Goal: Information Seeking & Learning: Learn about a topic

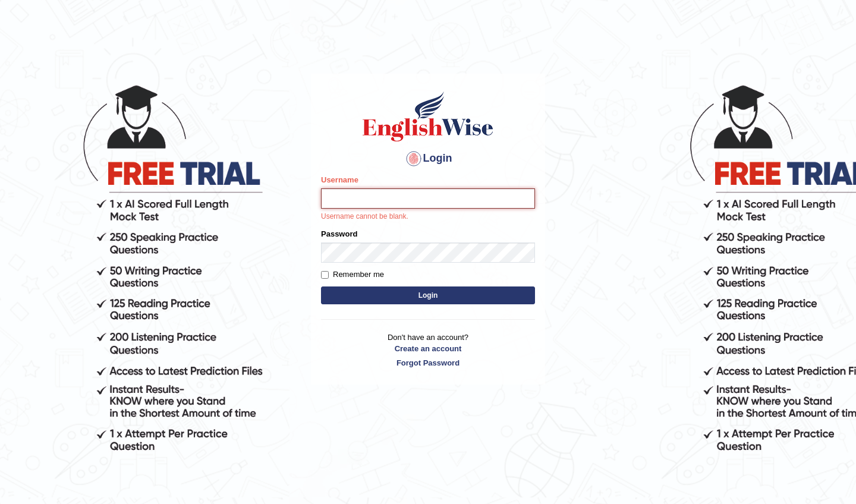
click at [440, 197] on input "Username" at bounding box center [428, 198] width 214 height 20
type input "NicolasD"
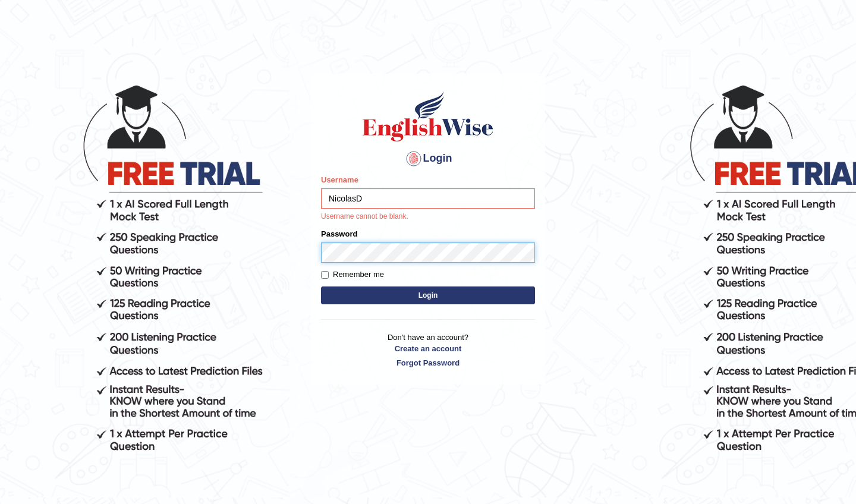
click at [428, 295] on button "Login" at bounding box center [428, 296] width 214 height 18
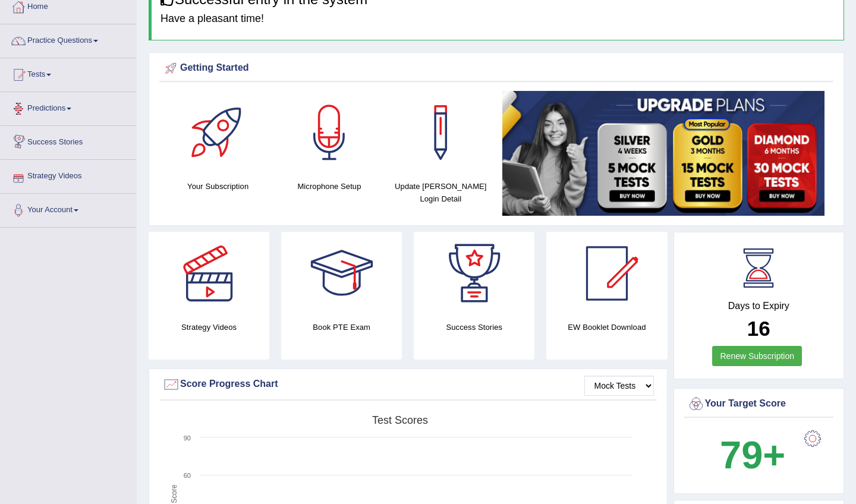
scroll to position [68, 0]
click at [59, 45] on link "Practice Questions" at bounding box center [69, 39] width 136 height 30
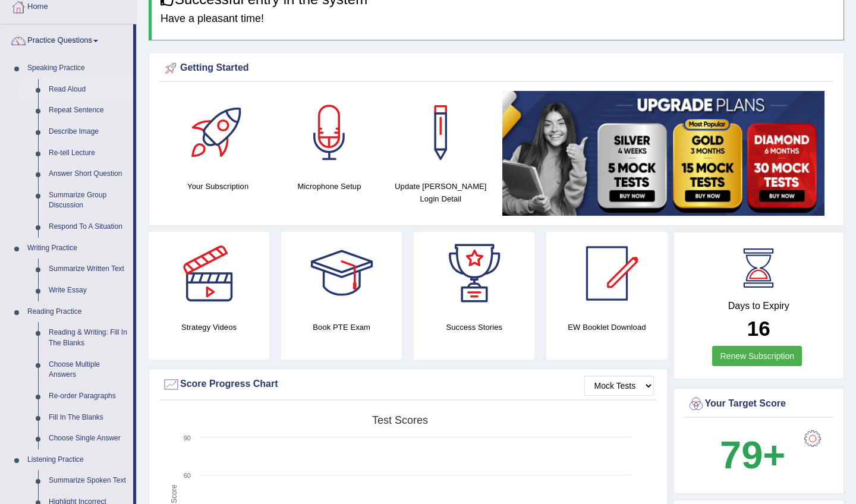
click at [75, 89] on link "Read Aloud" at bounding box center [88, 89] width 90 height 21
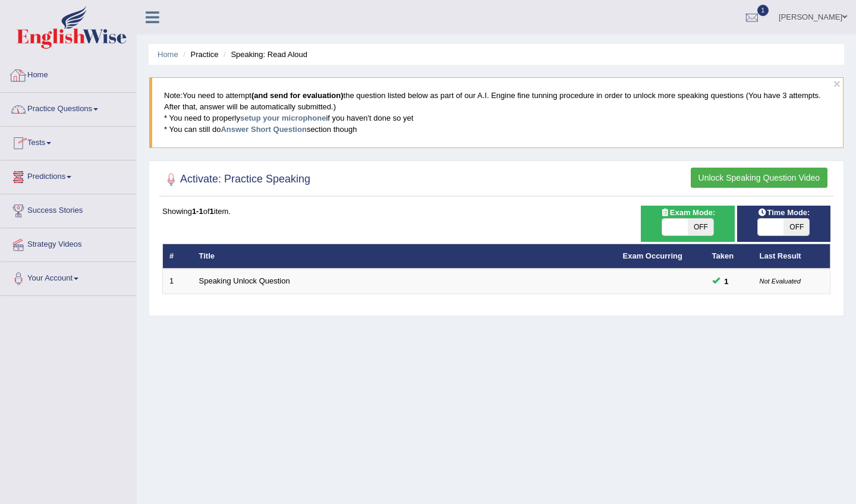
click at [58, 106] on link "Practice Questions" at bounding box center [69, 108] width 136 height 30
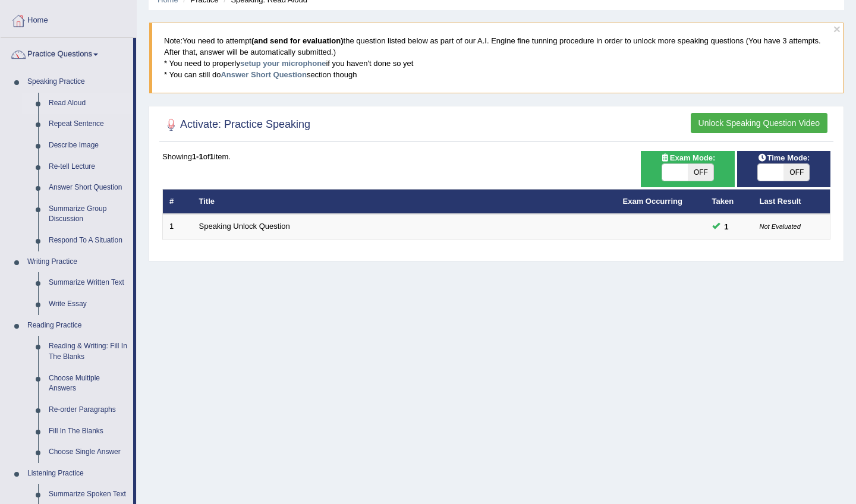
scroll to position [74, 0]
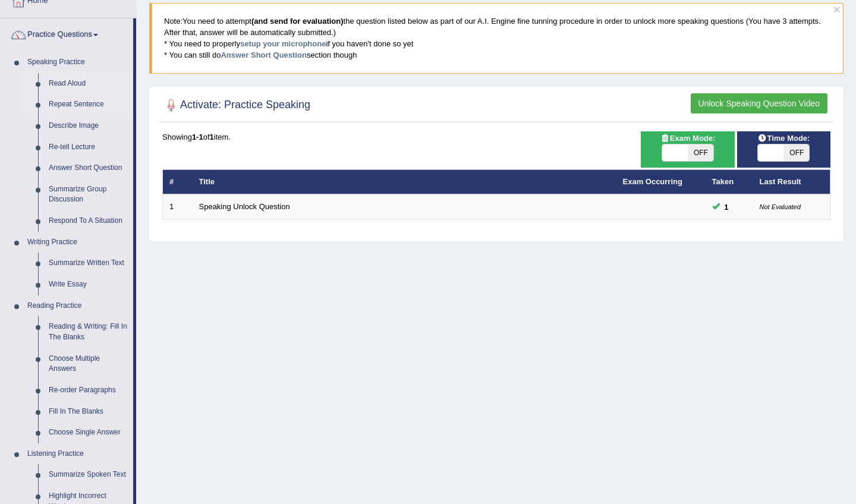
click at [68, 105] on link "Repeat Sentence" at bounding box center [88, 104] width 90 height 21
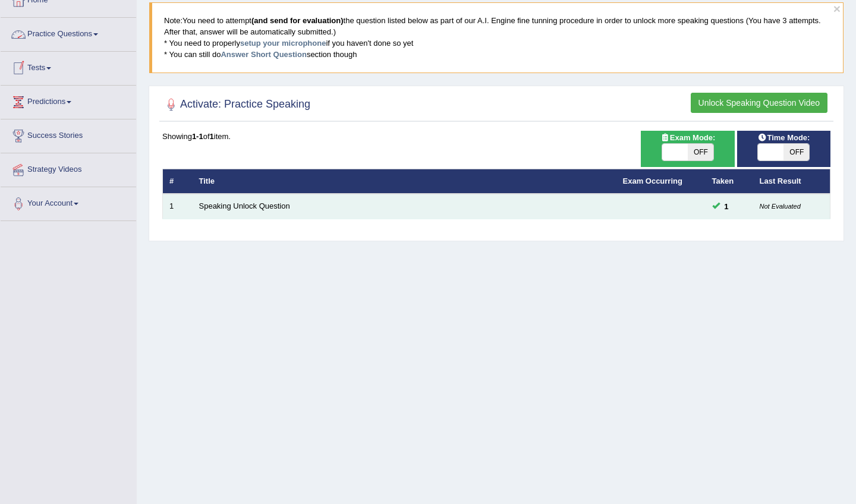
scroll to position [78, 0]
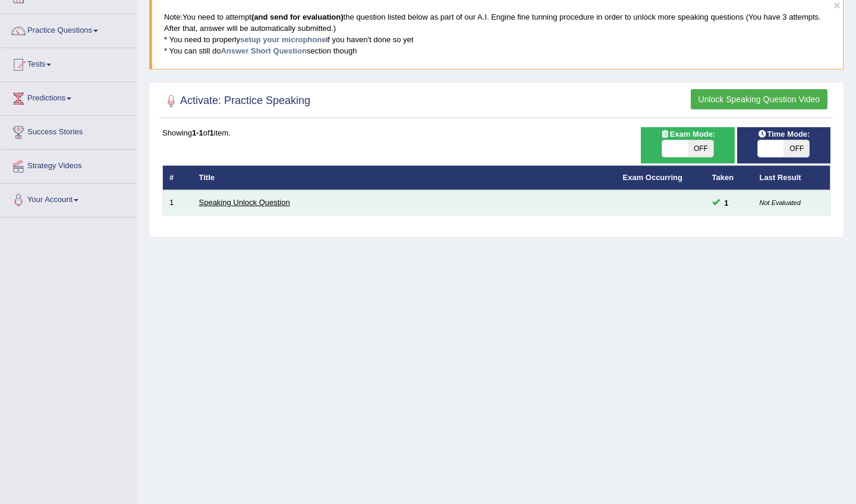
click at [274, 200] on link "Speaking Unlock Question" at bounding box center [244, 202] width 91 height 9
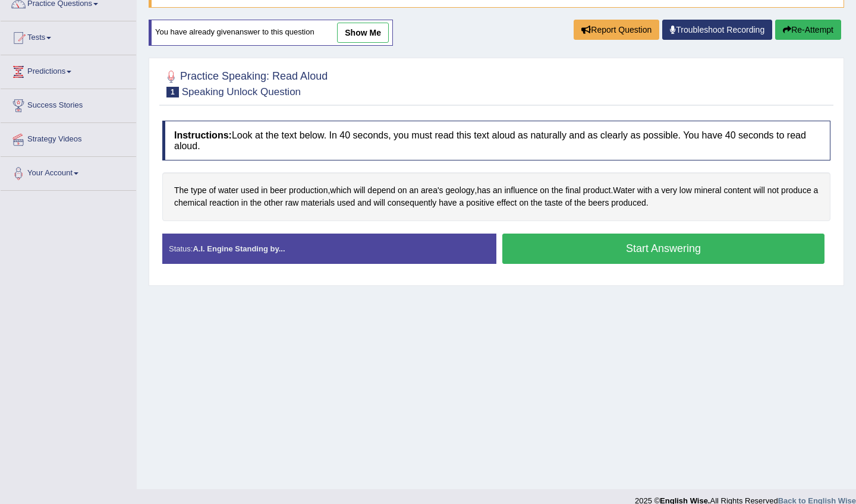
scroll to position [106, 0]
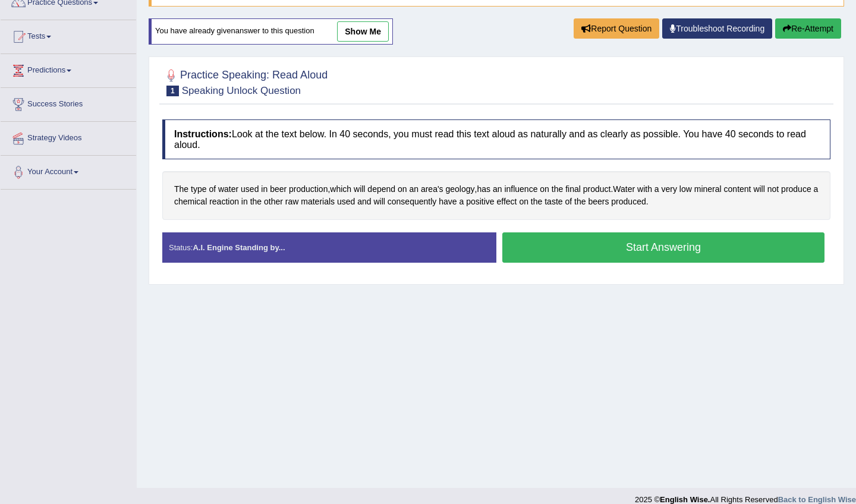
click at [627, 248] on button "Start Answering" at bounding box center [663, 247] width 322 height 30
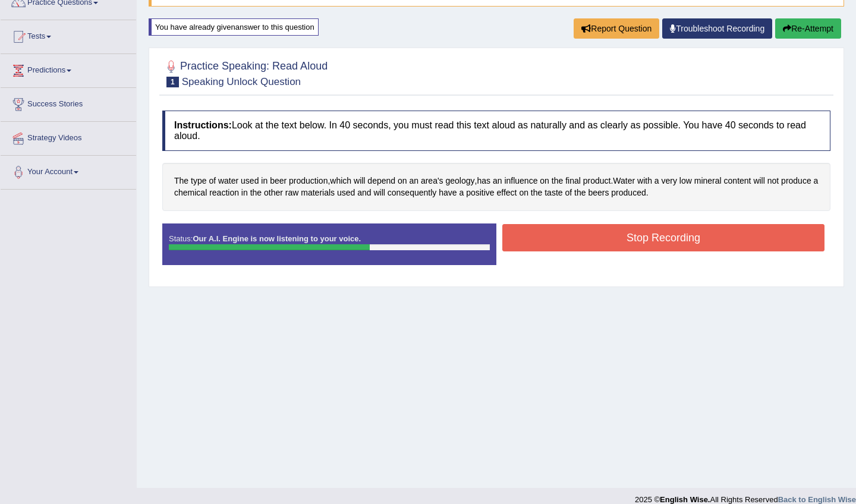
click at [600, 235] on button "Stop Recording" at bounding box center [663, 237] width 322 height 27
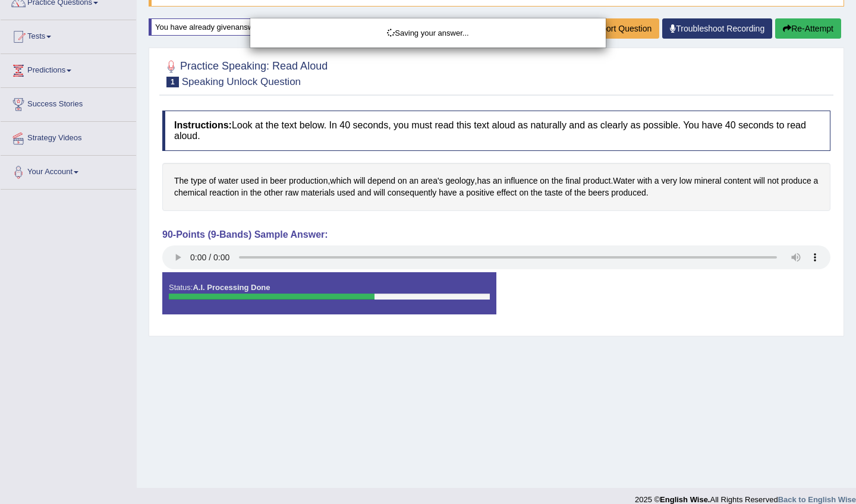
click at [177, 257] on div "Saving your answer..." at bounding box center [428, 252] width 856 height 504
click at [171, 257] on div "Comparing text to speech..." at bounding box center [428, 252] width 856 height 504
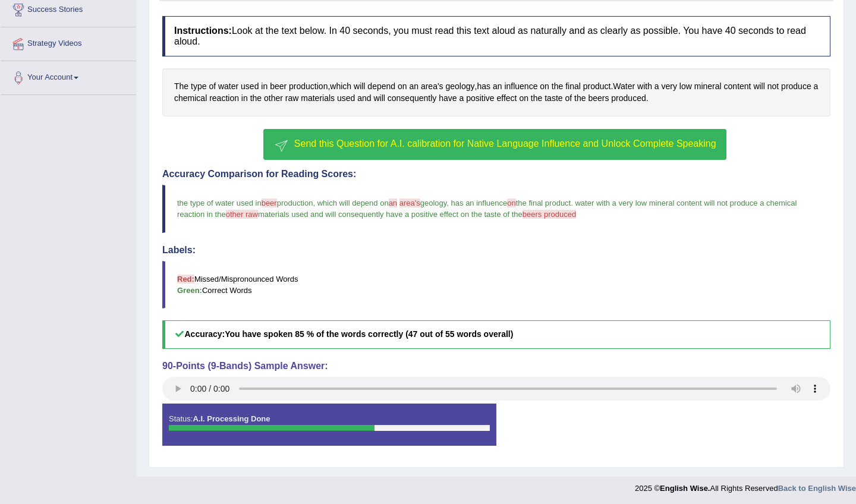
scroll to position [200, 0]
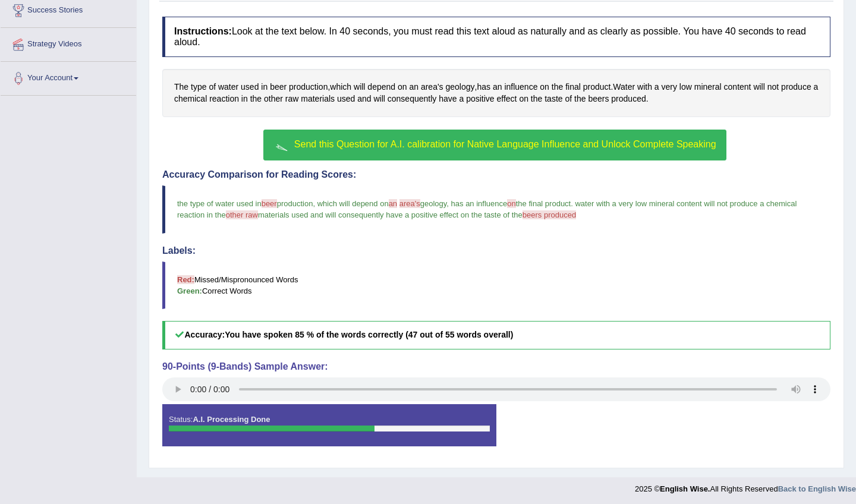
click at [258, 216] on span "other raw" at bounding box center [242, 214] width 32 height 9
drag, startPoint x: 278, startPoint y: 214, endPoint x: 285, endPoint y: 214, distance: 7.1
click at [258, 214] on span "other raw" at bounding box center [242, 214] width 32 height 9
click at [306, 218] on span "materials used and will consequently have a positive effect on the taste of the" at bounding box center [390, 214] width 265 height 9
click at [178, 385] on audio at bounding box center [496, 389] width 668 height 24
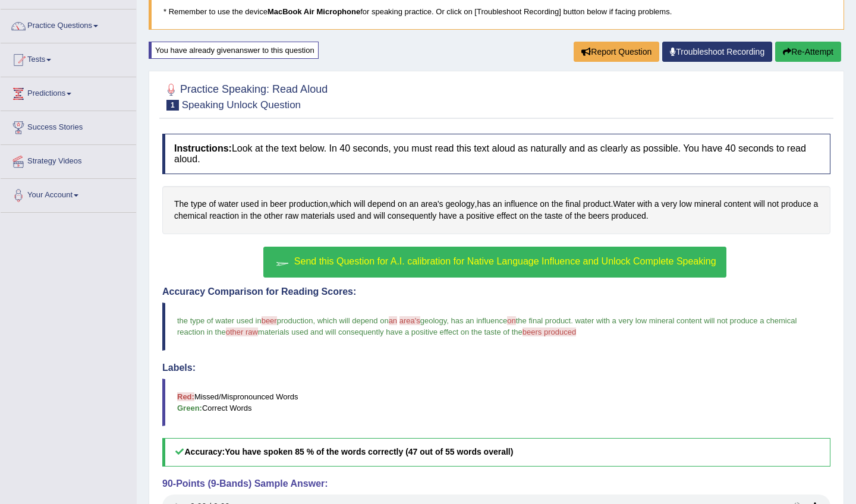
scroll to position [83, 0]
click at [87, 27] on link "Practice Questions" at bounding box center [69, 25] width 136 height 30
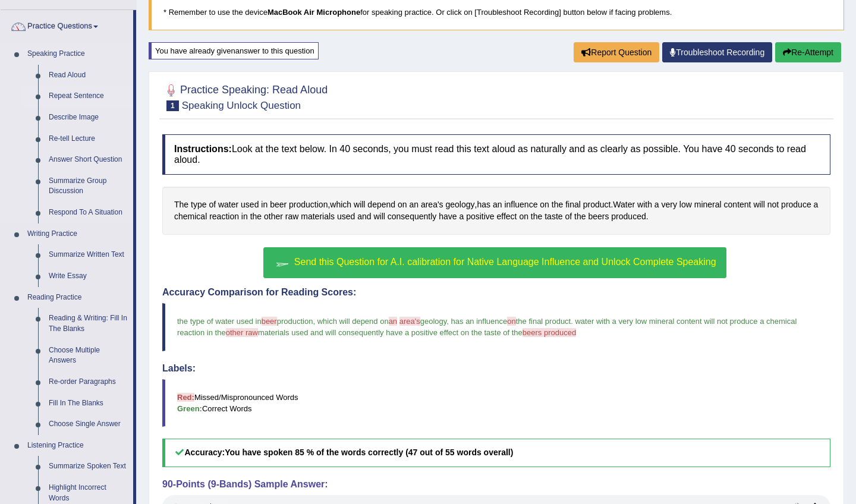
click at [82, 97] on link "Repeat Sentence" at bounding box center [88, 96] width 90 height 21
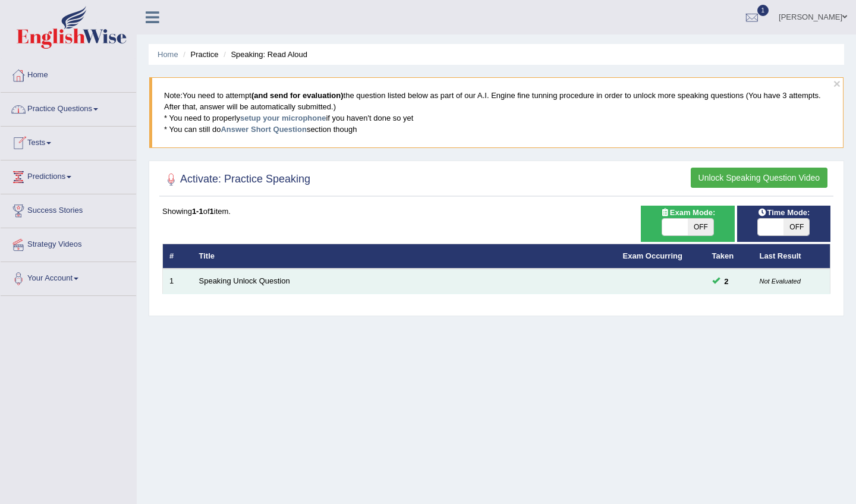
click at [321, 285] on td "Speaking Unlock Question" at bounding box center [405, 281] width 424 height 25
click at [269, 282] on link "Speaking Unlock Question" at bounding box center [244, 280] width 91 height 9
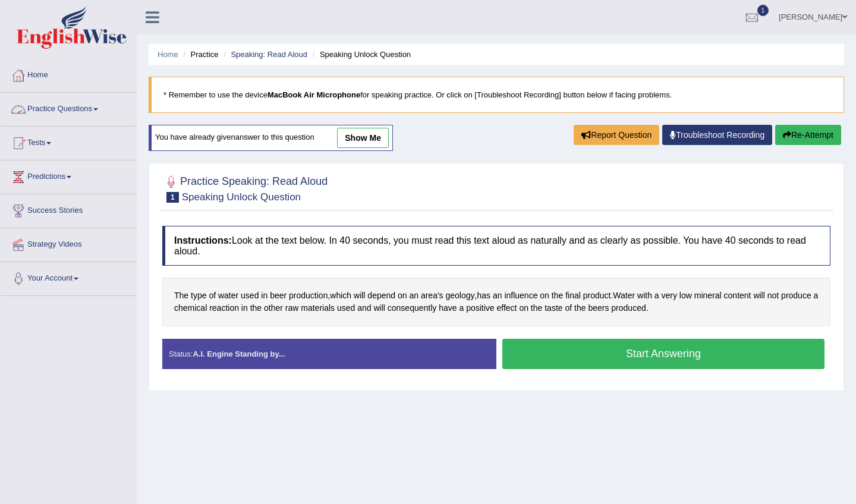
click at [85, 109] on link "Practice Questions" at bounding box center [69, 108] width 136 height 30
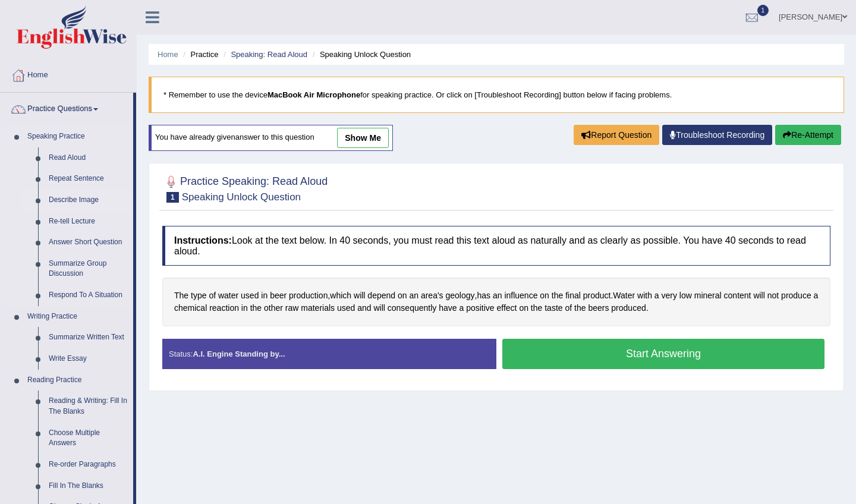
click at [90, 200] on link "Describe Image" at bounding box center [88, 200] width 90 height 21
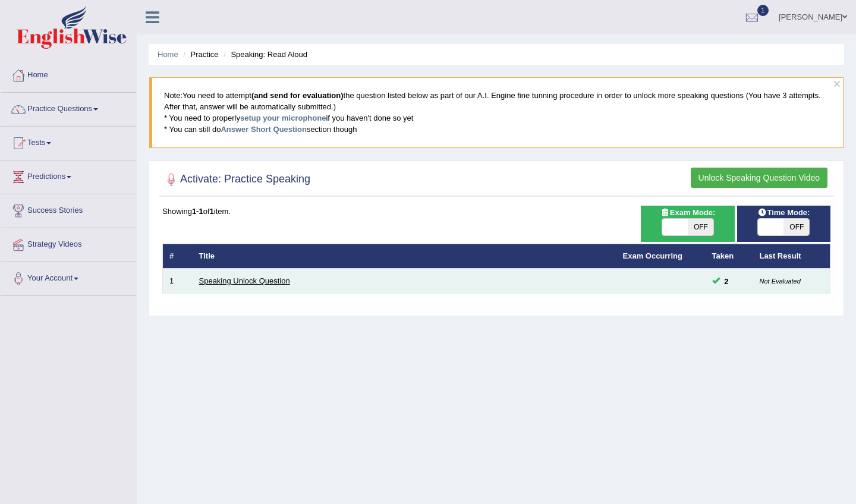
click at [263, 282] on link "Speaking Unlock Question" at bounding box center [244, 280] width 91 height 9
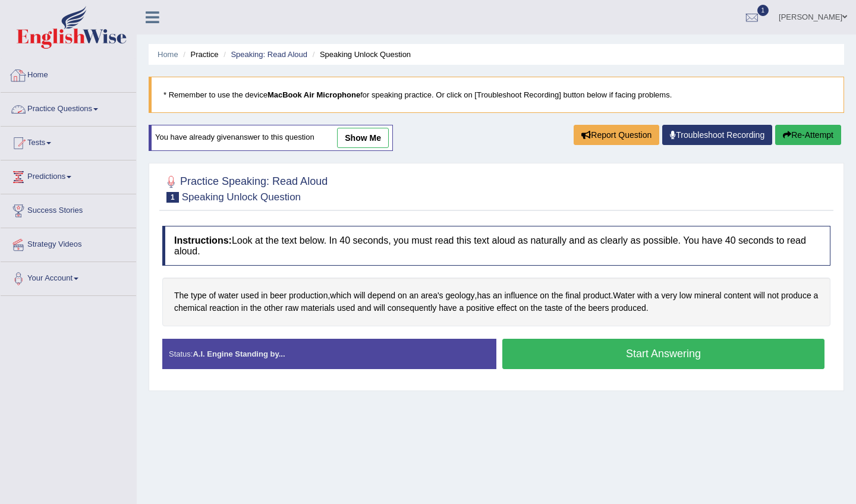
click at [94, 107] on link "Practice Questions" at bounding box center [69, 108] width 136 height 30
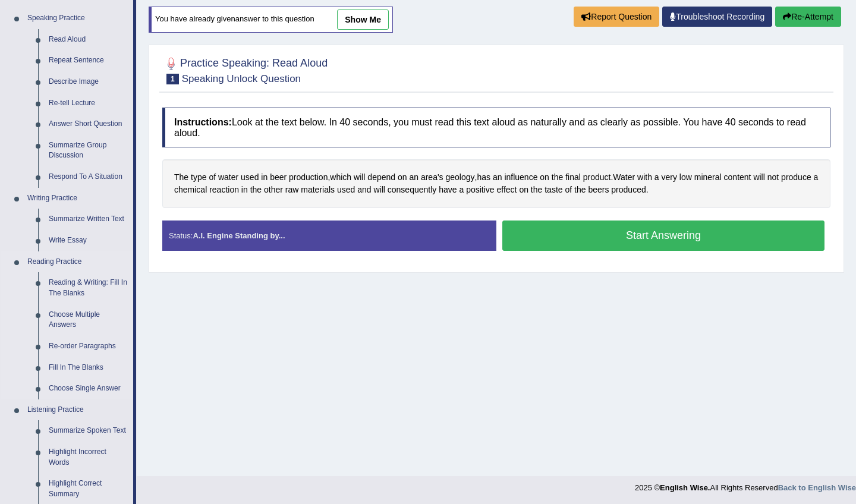
scroll to position [119, 0]
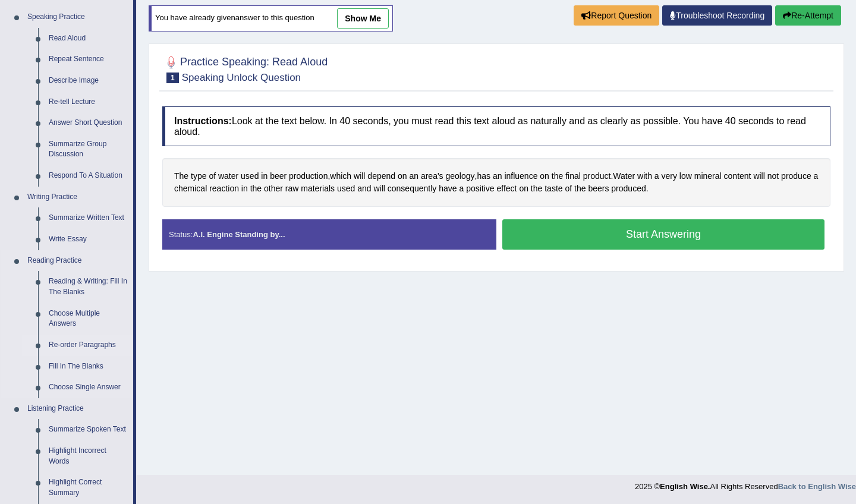
click at [81, 339] on link "Re-order Paragraphs" at bounding box center [88, 345] width 90 height 21
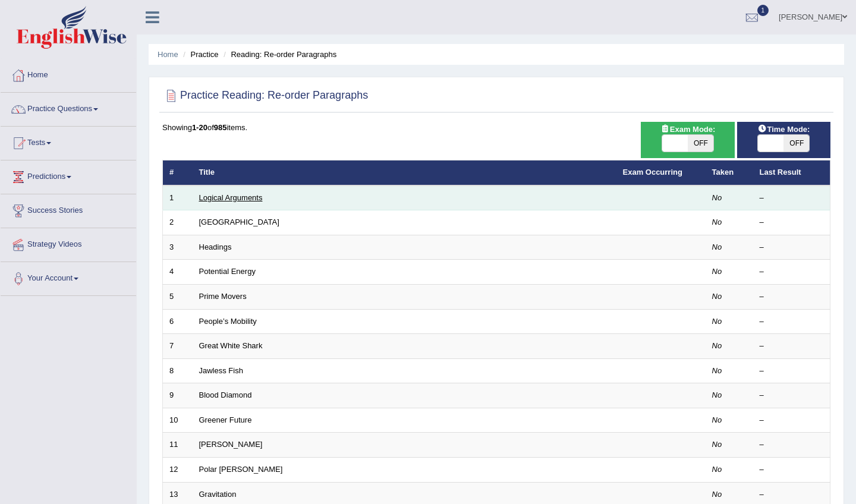
click at [226, 199] on link "Logical Arguments" at bounding box center [231, 197] width 64 height 9
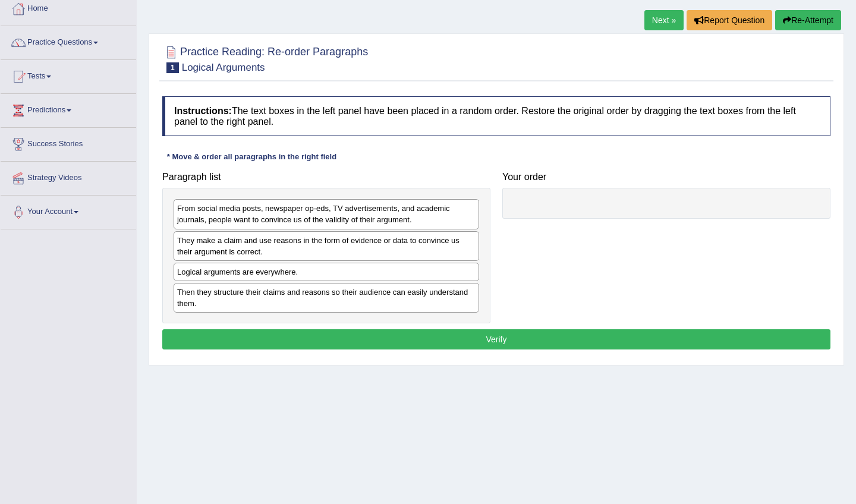
scroll to position [70, 0]
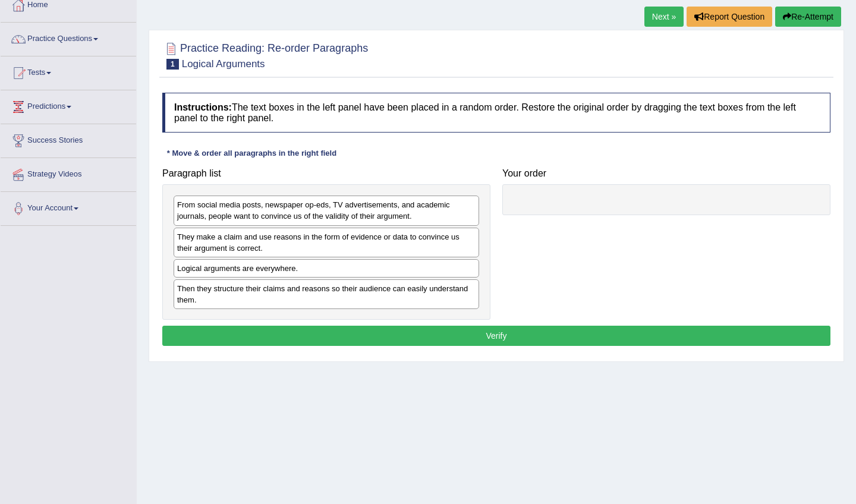
click at [326, 213] on div "From social media posts, newspaper op-eds, TV advertisements, and academic jour…" at bounding box center [327, 211] width 306 height 30
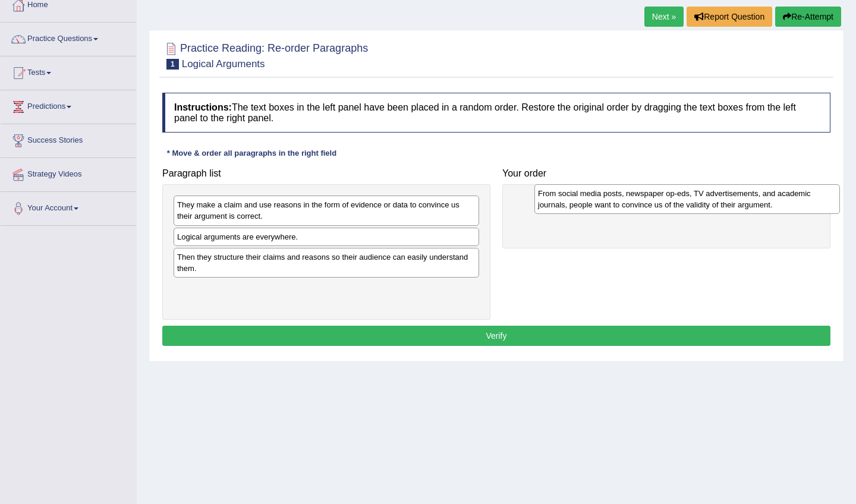
drag, startPoint x: 326, startPoint y: 213, endPoint x: 687, endPoint y: 200, distance: 360.5
click at [687, 202] on div "From social media posts, newspaper op-eds, TV advertisements, and academic jour…" at bounding box center [687, 199] width 306 height 30
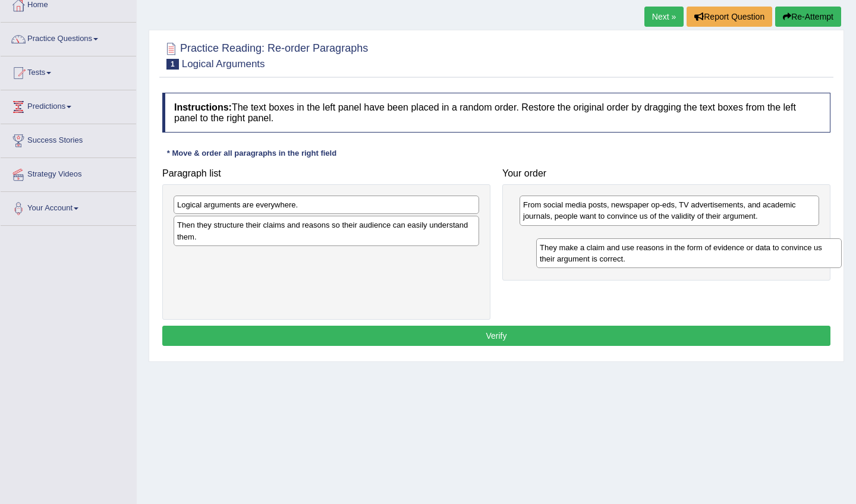
drag, startPoint x: 332, startPoint y: 207, endPoint x: 682, endPoint y: 226, distance: 350.0
click at [682, 238] on div "They make a claim and use reasons in the form of evidence or data to convince u…" at bounding box center [689, 253] width 306 height 30
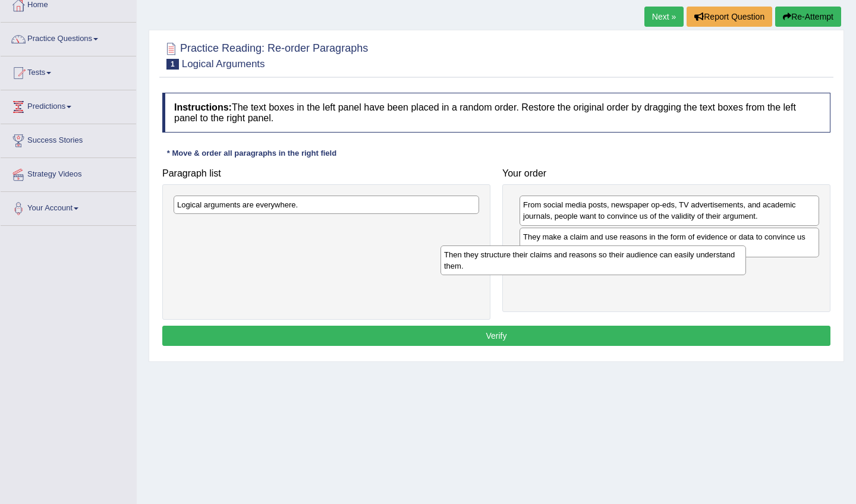
drag, startPoint x: 408, startPoint y: 231, endPoint x: 675, endPoint y: 261, distance: 268.5
click at [675, 261] on div "Then they structure their claims and reasons so their audience can easily under…" at bounding box center [593, 260] width 306 height 30
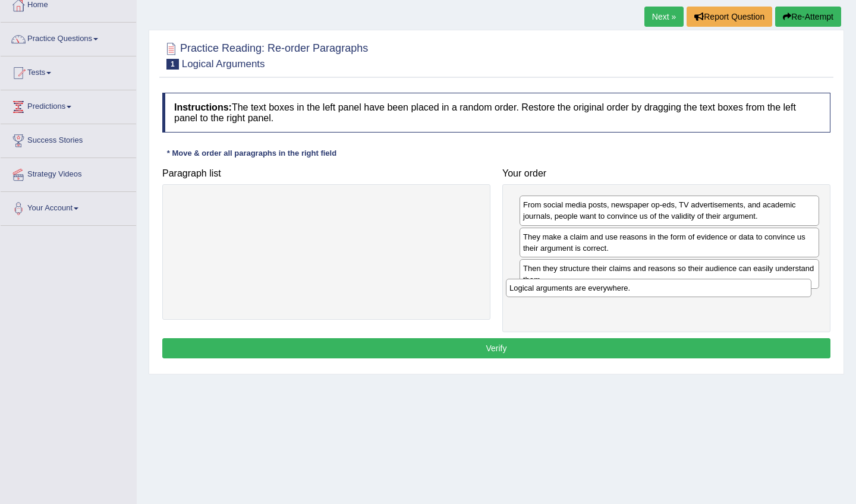
drag, startPoint x: 362, startPoint y: 204, endPoint x: 693, endPoint y: 288, distance: 341.4
click at [693, 288] on div "Logical arguments are everywhere." at bounding box center [659, 288] width 306 height 18
click at [637, 342] on button "Verify" at bounding box center [496, 348] width 668 height 20
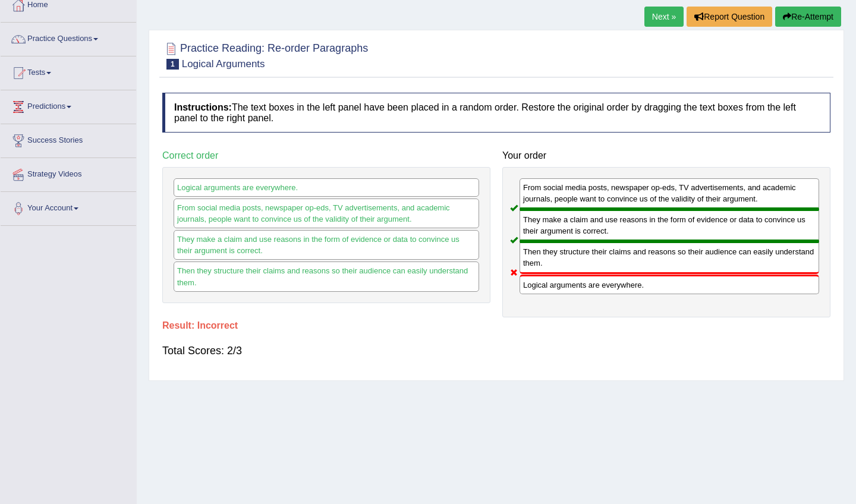
click at [662, 21] on link "Next »" at bounding box center [663, 17] width 39 height 20
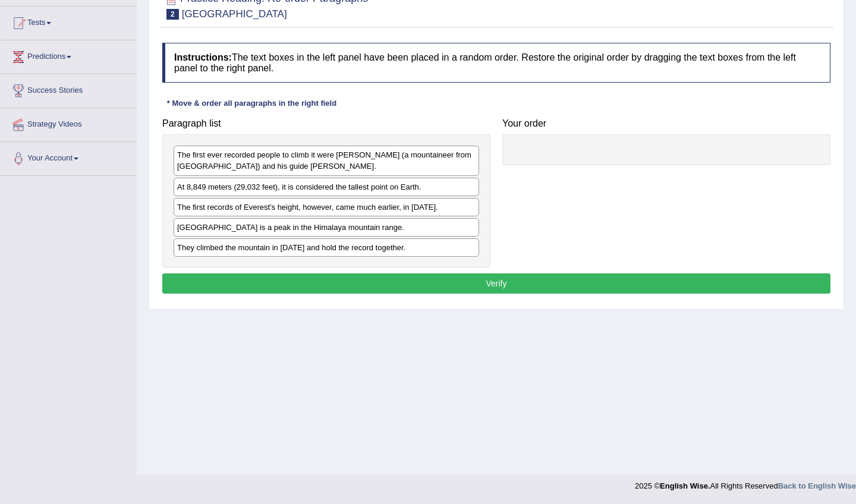
scroll to position [120, 0]
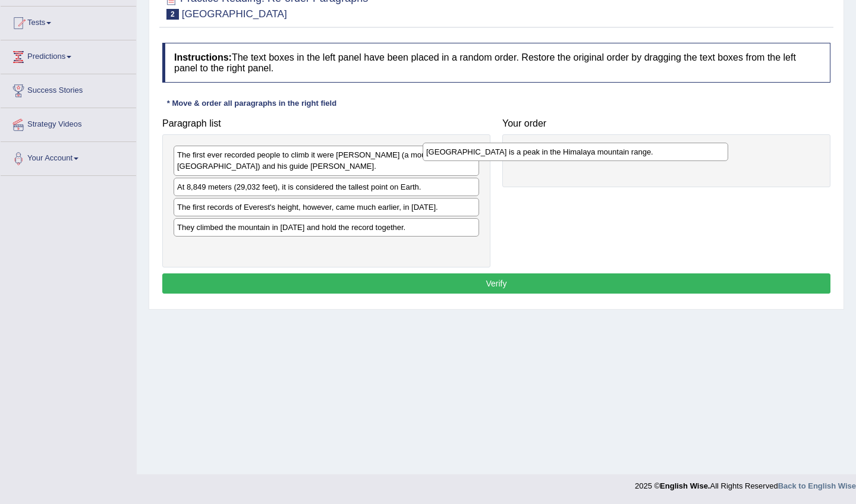
drag, startPoint x: 342, startPoint y: 228, endPoint x: 611, endPoint y: 151, distance: 279.4
click at [610, 151] on div "[GEOGRAPHIC_DATA] is a peak in the Himalaya mountain range." at bounding box center [576, 152] width 306 height 18
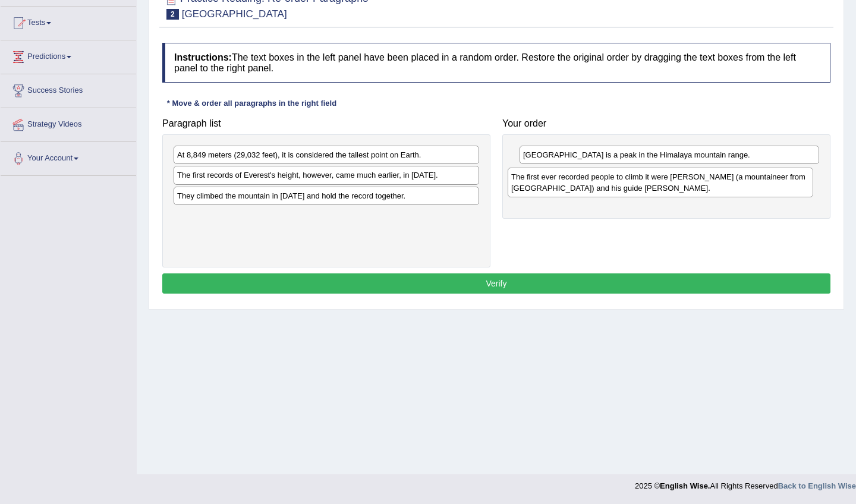
drag, startPoint x: 294, startPoint y: 158, endPoint x: 630, endPoint y: 179, distance: 337.1
click at [630, 179] on div "The first ever recorded people to climb it were [PERSON_NAME] (a mountaineer fr…" at bounding box center [661, 183] width 306 height 30
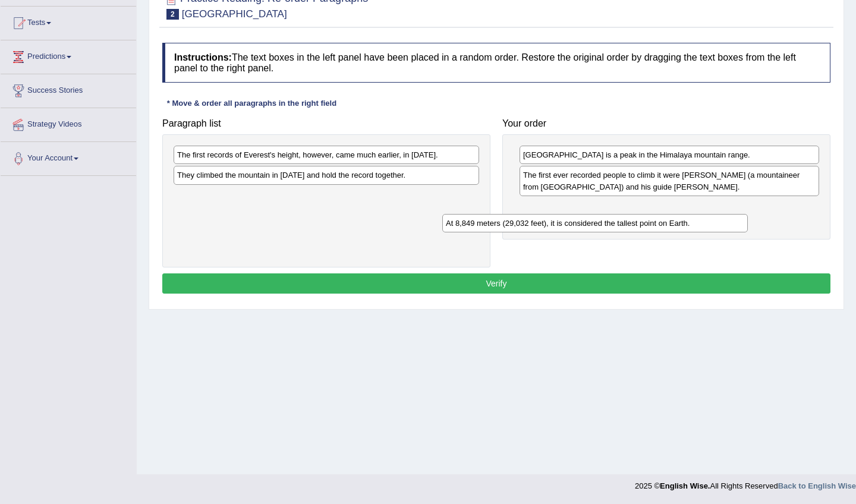
drag, startPoint x: 362, startPoint y: 153, endPoint x: 631, endPoint y: 221, distance: 277.2
click at [631, 221] on div "At 8,849 meters (29,032 feet), it is considered the tallest point on Earth." at bounding box center [595, 223] width 306 height 18
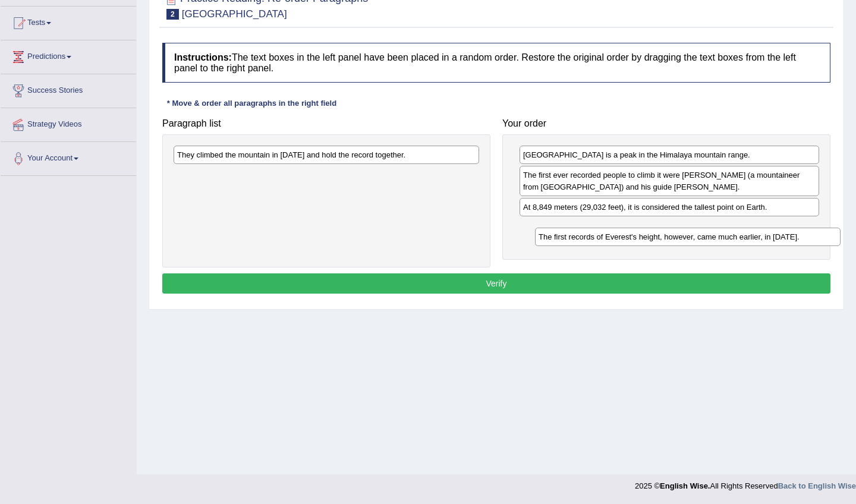
drag, startPoint x: 410, startPoint y: 154, endPoint x: 772, endPoint y: 236, distance: 370.6
click at [772, 236] on div "The first records of Everest's height, however, came much earlier, in [DATE]." at bounding box center [688, 237] width 306 height 18
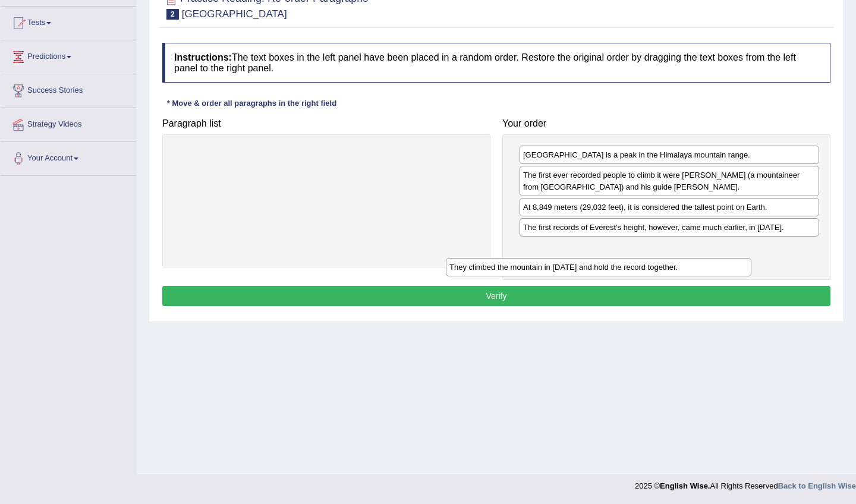
drag, startPoint x: 399, startPoint y: 151, endPoint x: 681, endPoint y: 259, distance: 301.0
click at [681, 259] on div "They climbed the mountain in [DATE] and hold the record together." at bounding box center [599, 267] width 306 height 18
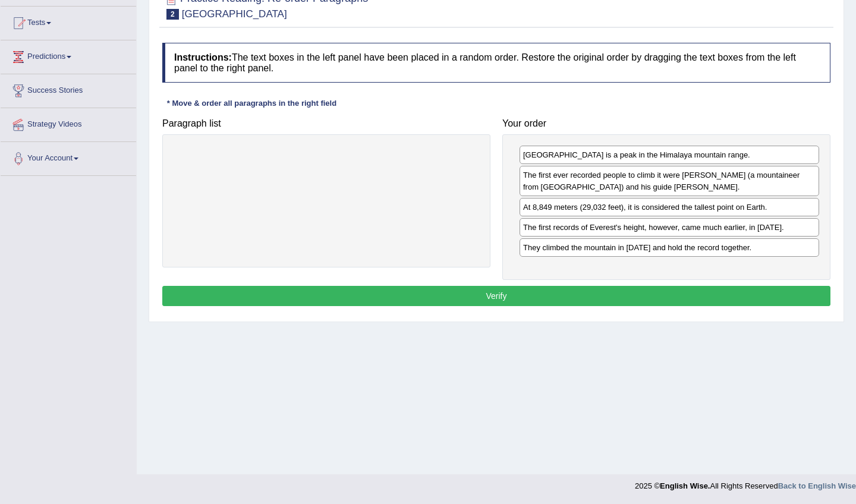
click at [607, 295] on button "Verify" at bounding box center [496, 296] width 668 height 20
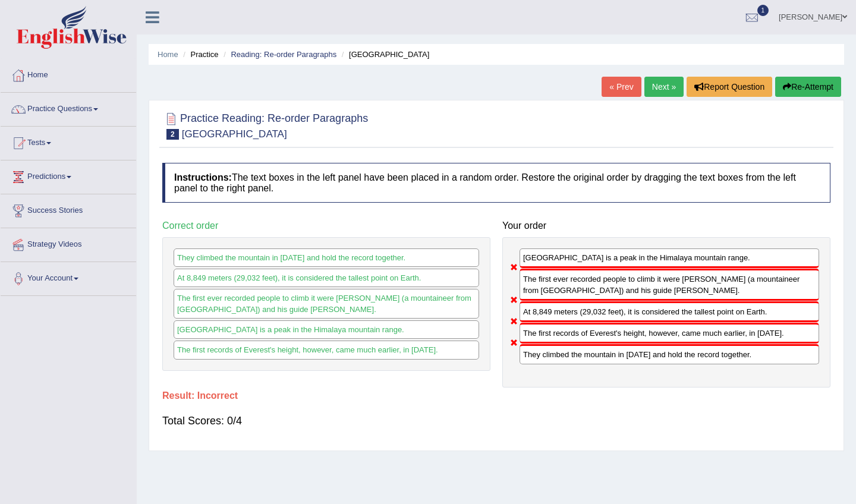
scroll to position [0, 0]
click at [798, 87] on button "Re-Attempt" at bounding box center [808, 87] width 66 height 20
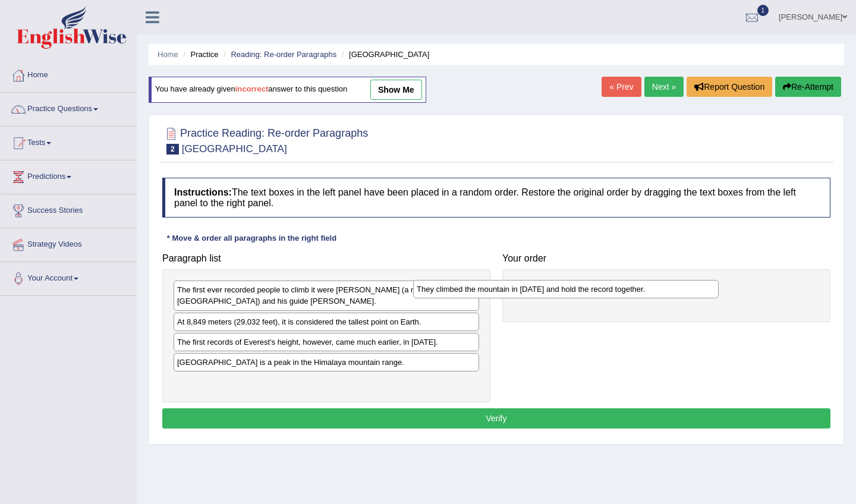
drag, startPoint x: 385, startPoint y: 384, endPoint x: 634, endPoint y: 301, distance: 263.2
click at [634, 298] on div "They climbed the mountain in [DATE] and hold the record together." at bounding box center [566, 289] width 306 height 18
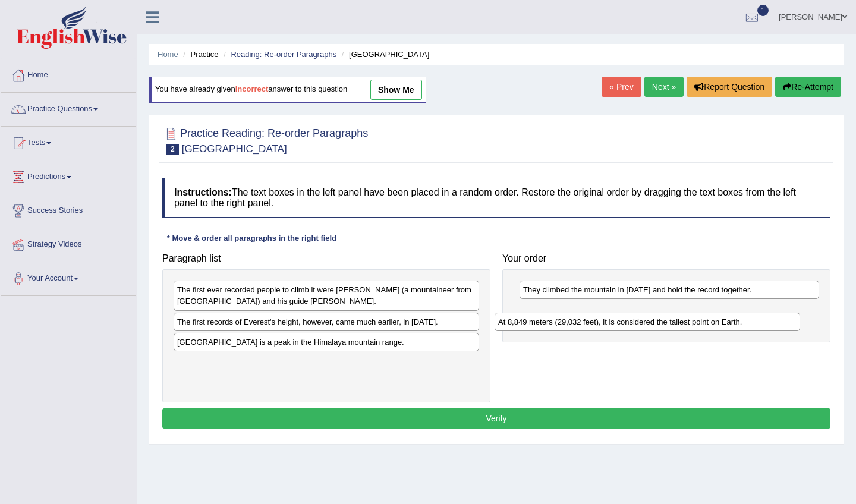
drag, startPoint x: 330, startPoint y: 323, endPoint x: 666, endPoint y: 322, distance: 335.8
click at [666, 322] on div "At 8,849 meters (29,032 feet), it is considered the tallest point on Earth." at bounding box center [648, 322] width 306 height 18
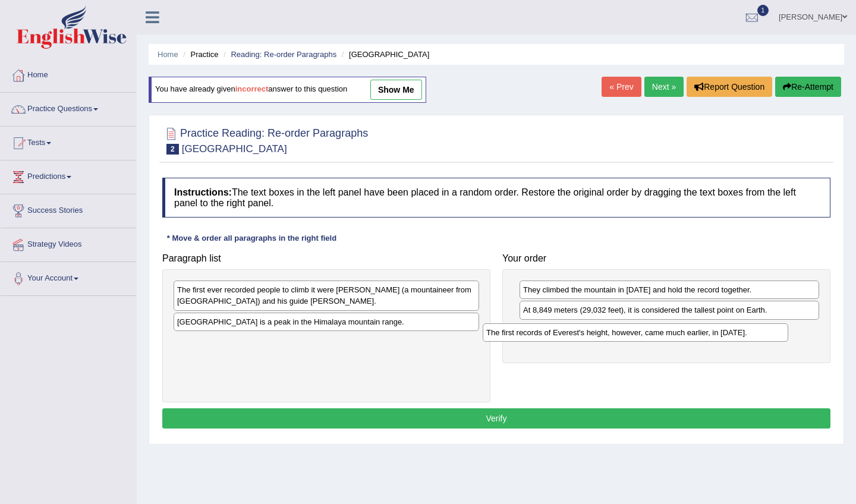
drag, startPoint x: 335, startPoint y: 325, endPoint x: 650, endPoint y: 338, distance: 315.3
click at [651, 339] on div "The first records of Everest's height, however, came much earlier, in 1856." at bounding box center [636, 332] width 306 height 18
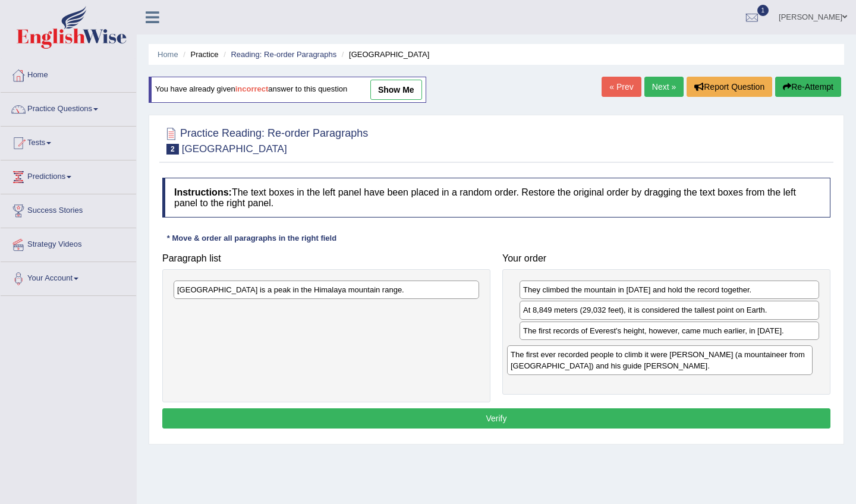
drag, startPoint x: 386, startPoint y: 300, endPoint x: 721, endPoint y: 363, distance: 340.4
click at [721, 363] on div "The first ever recorded people to climb it were Edmund Hillary (a mountaineer f…" at bounding box center [660, 360] width 306 height 30
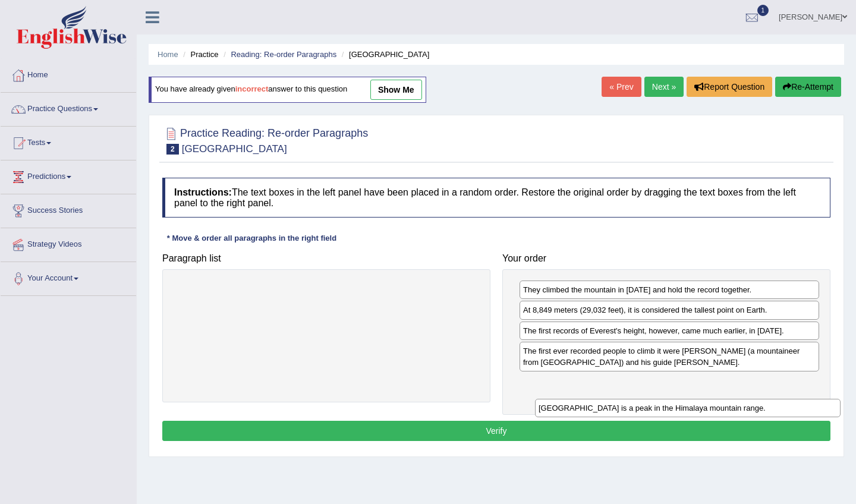
drag, startPoint x: 415, startPoint y: 292, endPoint x: 768, endPoint y: 398, distance: 368.0
click at [768, 399] on div "Mount Everest is a peak in the Himalaya mountain range." at bounding box center [688, 408] width 306 height 18
click at [671, 428] on button "Verify" at bounding box center [496, 431] width 668 height 20
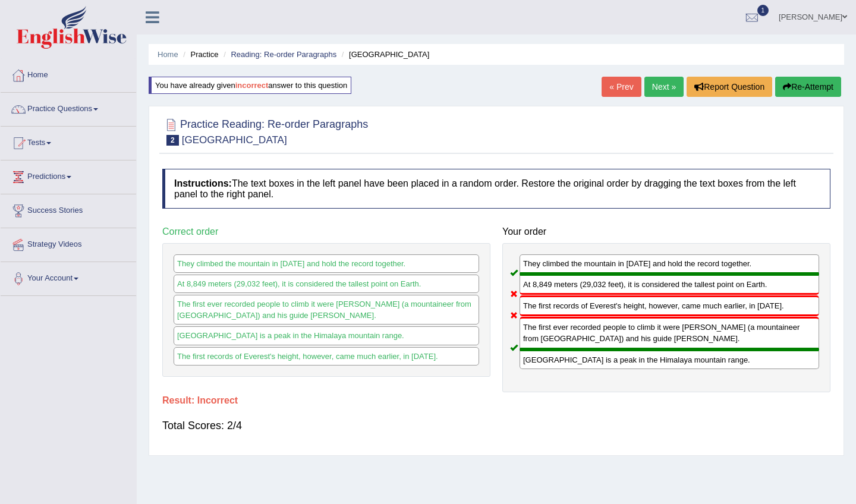
click at [658, 88] on link "Next »" at bounding box center [663, 87] width 39 height 20
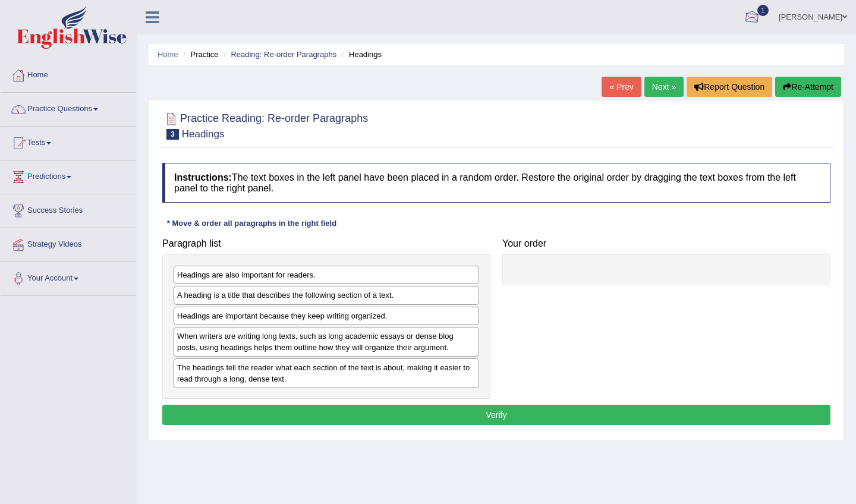
click at [758, 17] on div at bounding box center [752, 18] width 18 height 18
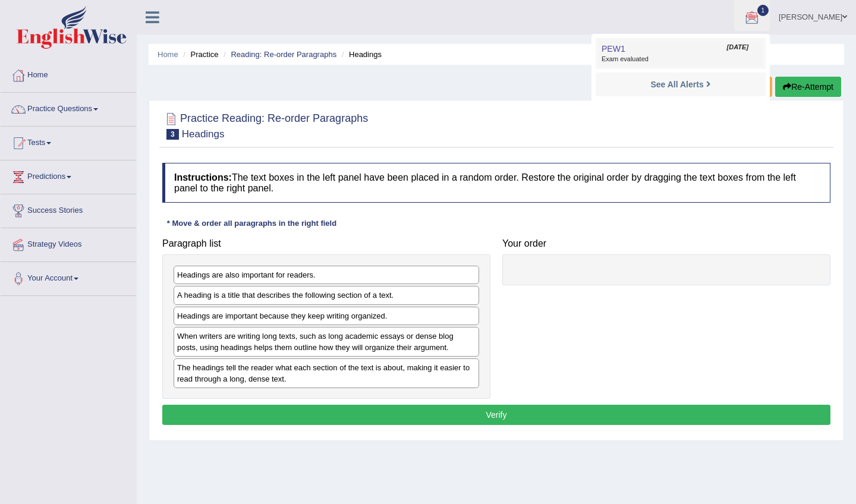
click at [701, 56] on span "Exam evaluated" at bounding box center [681, 60] width 158 height 10
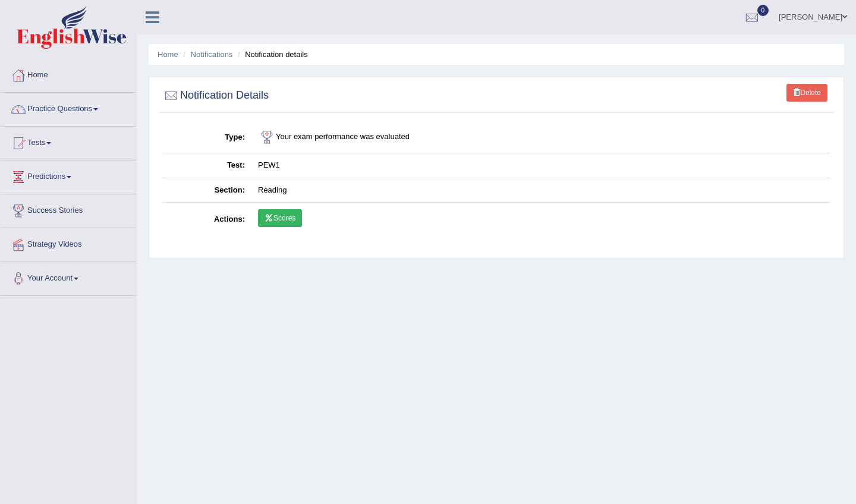
click at [275, 217] on link "Scores" at bounding box center [280, 218] width 44 height 18
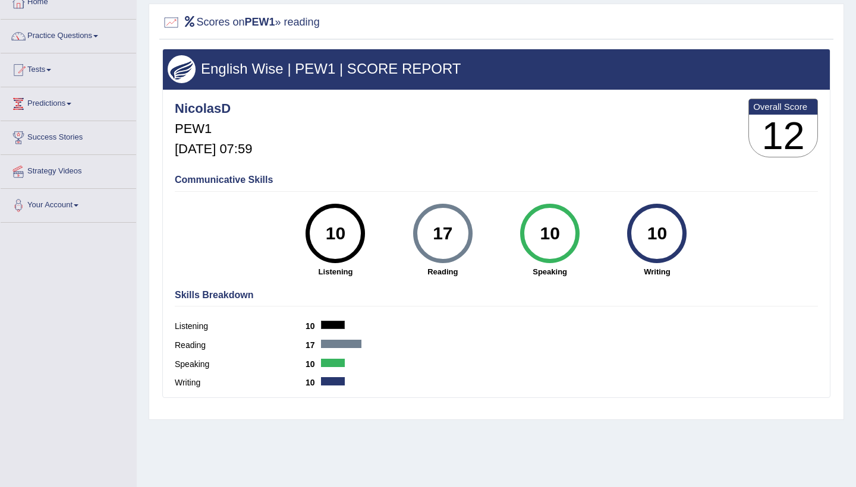
scroll to position [71, 0]
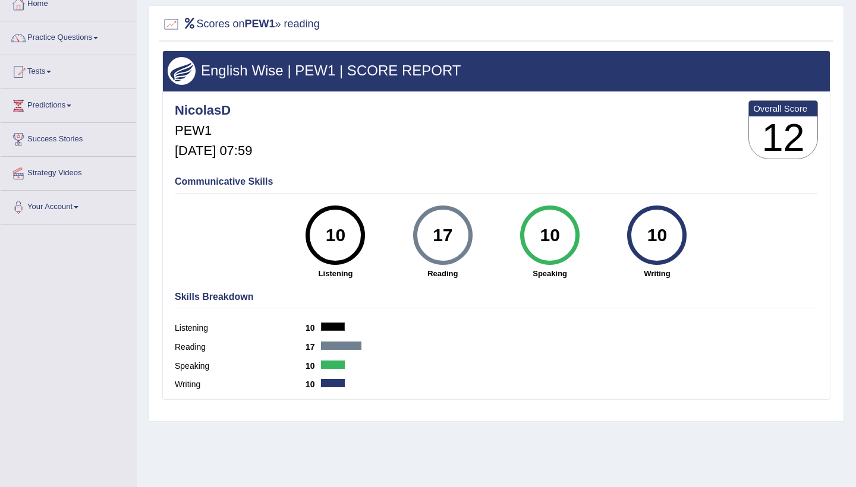
click at [334, 326] on div at bounding box center [333, 327] width 24 height 8
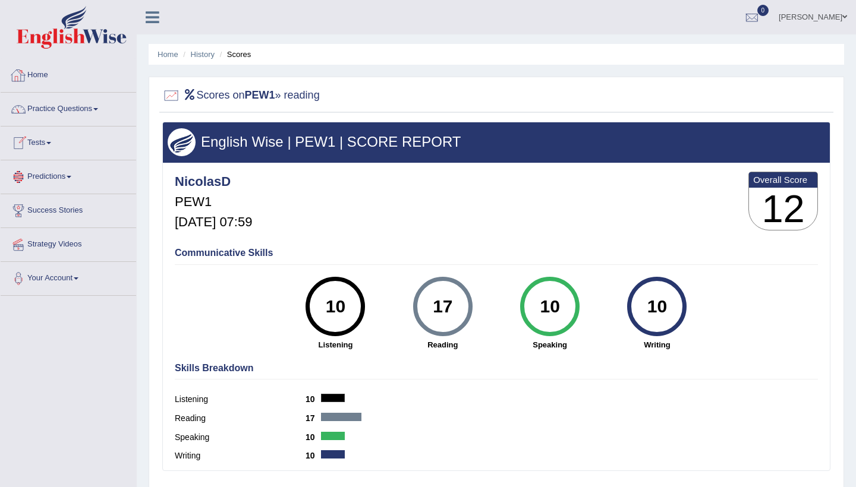
scroll to position [0, 0]
click at [44, 73] on link "Home" at bounding box center [69, 74] width 136 height 30
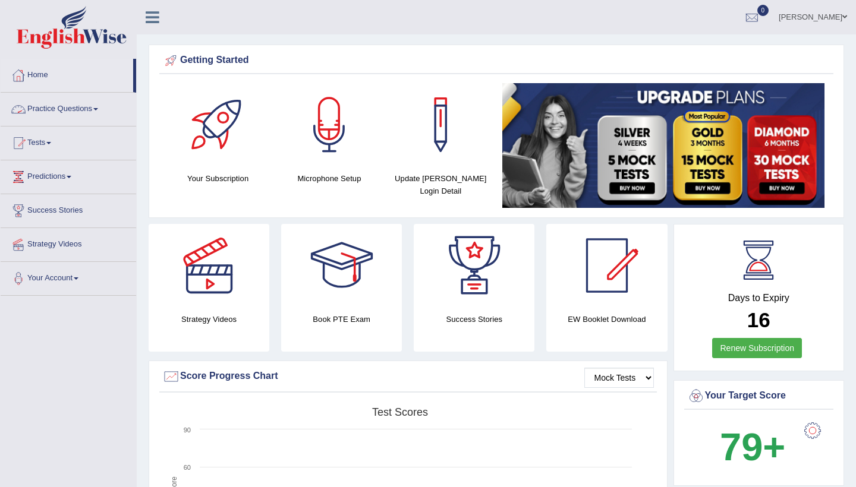
click at [74, 109] on link "Practice Questions" at bounding box center [69, 108] width 136 height 30
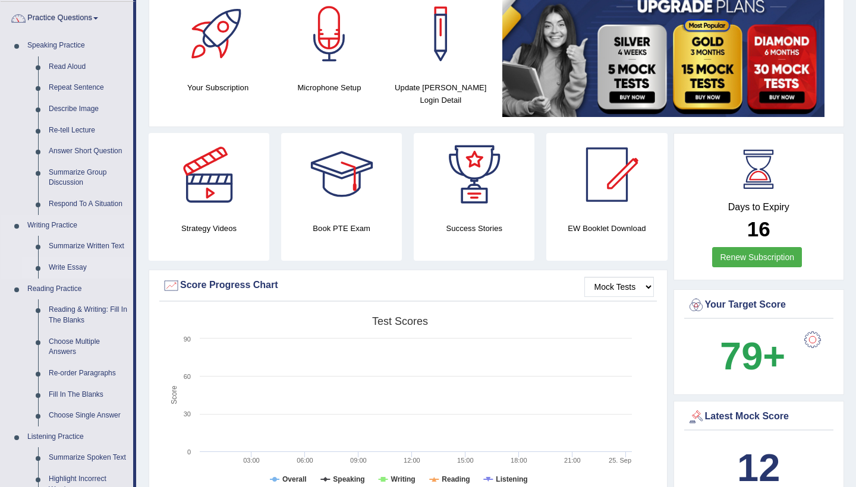
scroll to position [97, 0]
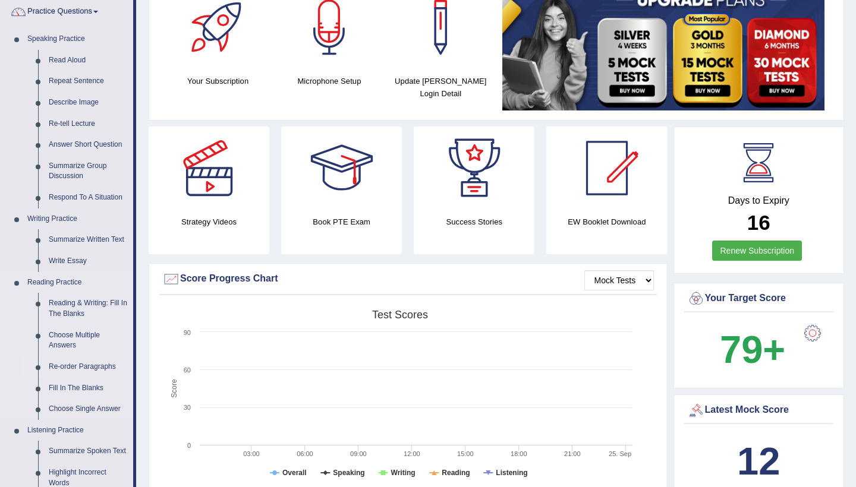
click at [83, 358] on link "Re-order Paragraphs" at bounding box center [88, 367] width 90 height 21
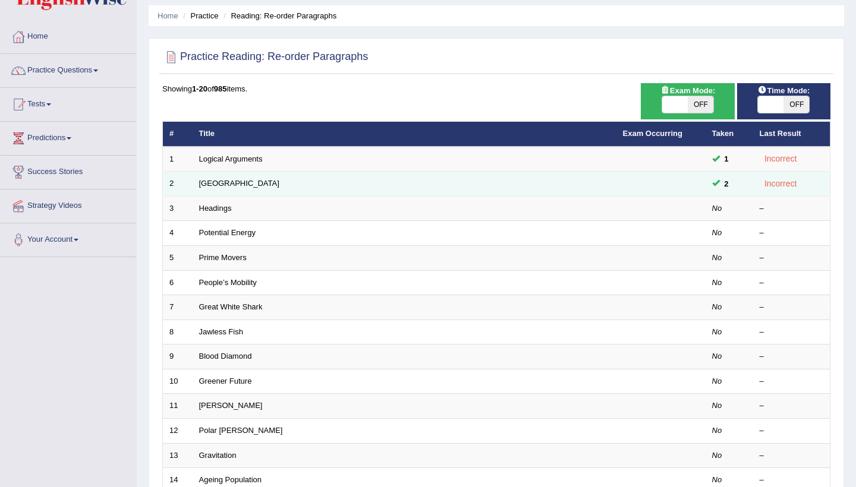
scroll to position [48, 0]
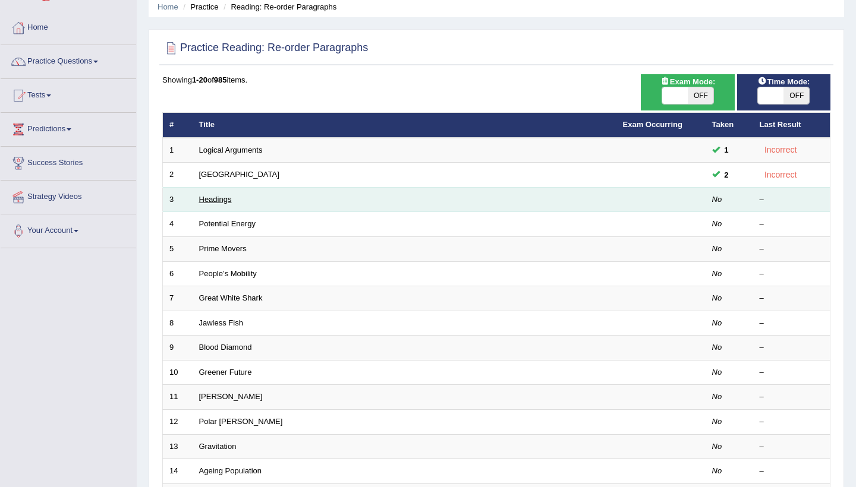
click at [215, 198] on link "Headings" at bounding box center [215, 199] width 33 height 9
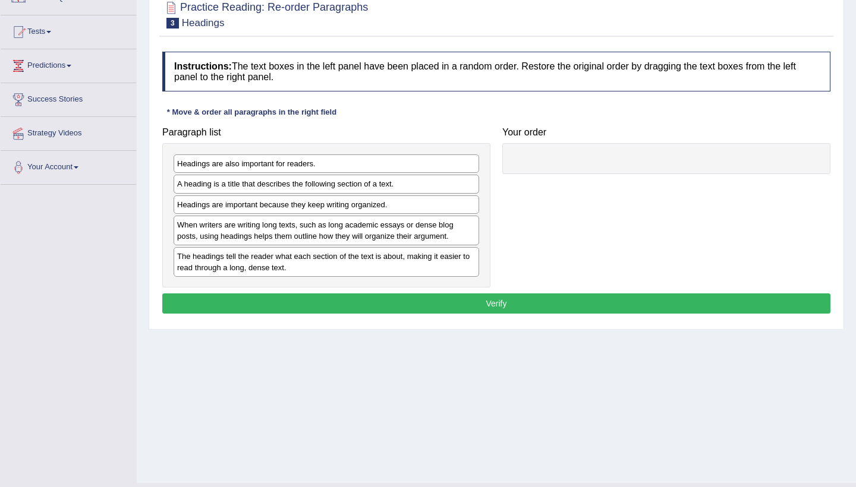
scroll to position [113, 0]
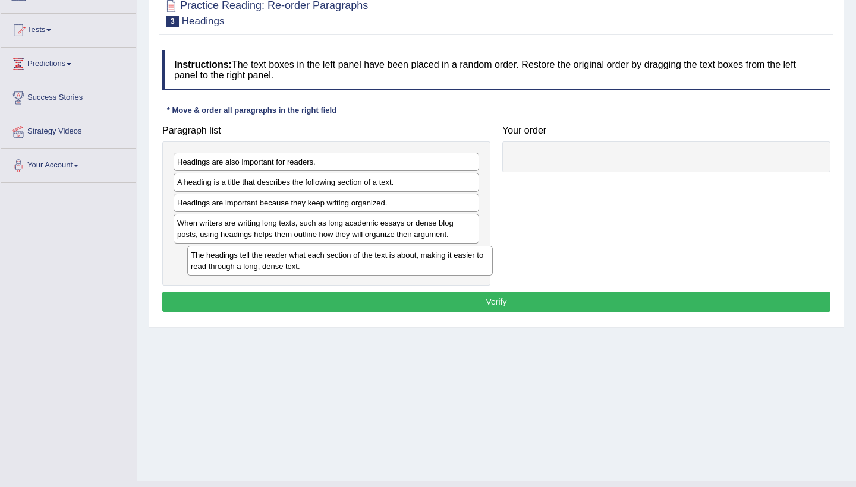
drag, startPoint x: 286, startPoint y: 260, endPoint x: 300, endPoint y: 262, distance: 13.7
click at [300, 262] on div "The headings tell the reader what each section of the text is about, making it …" at bounding box center [340, 261] width 306 height 30
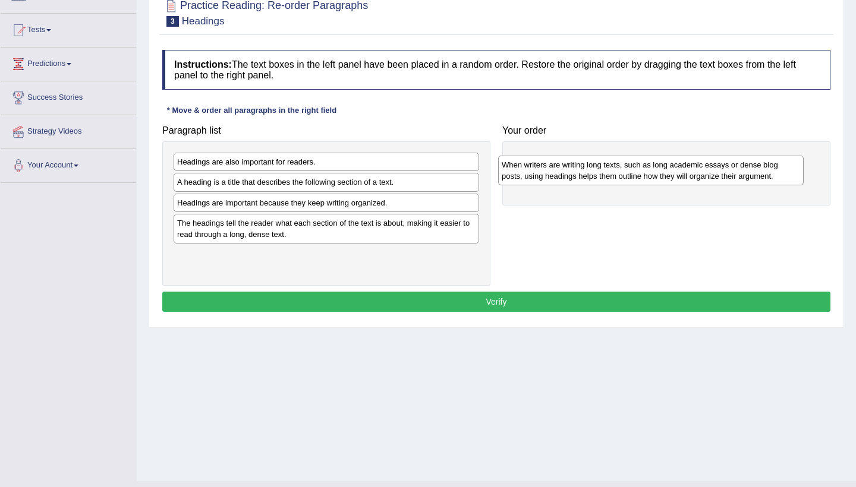
drag, startPoint x: 233, startPoint y: 227, endPoint x: 556, endPoint y: 166, distance: 329.0
click at [558, 166] on div "When writers are writing long texts, such as long academic essays or dense blog…" at bounding box center [651, 171] width 306 height 30
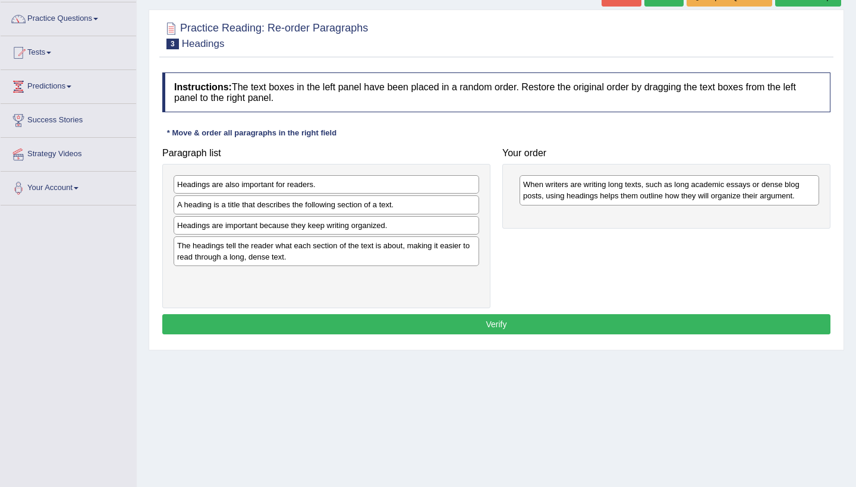
scroll to position [93, 0]
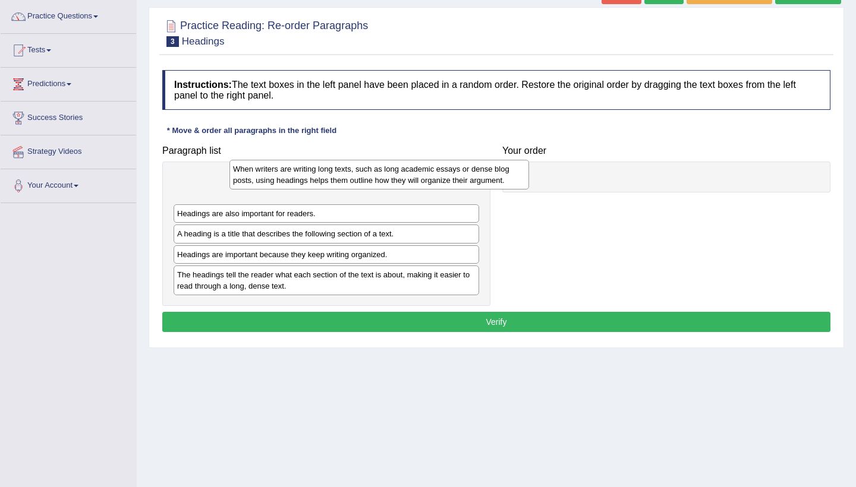
drag, startPoint x: 554, startPoint y: 189, endPoint x: 239, endPoint y: 184, distance: 315.1
click at [241, 184] on div "When writers are writing long texts, such as long academic essays or dense blog…" at bounding box center [379, 175] width 300 height 30
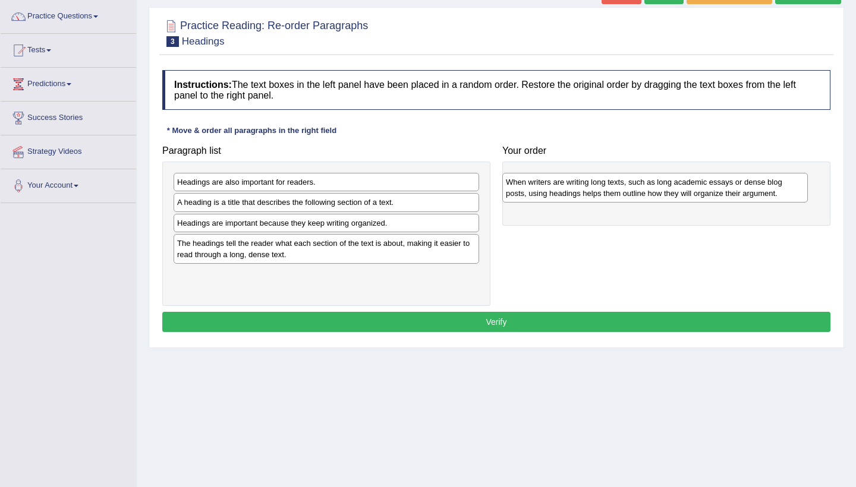
drag, startPoint x: 211, startPoint y: 184, endPoint x: 539, endPoint y: 184, distance: 328.1
click at [539, 184] on div "When writers are writing long texts, such as long academic essays or dense blog…" at bounding box center [655, 188] width 306 height 30
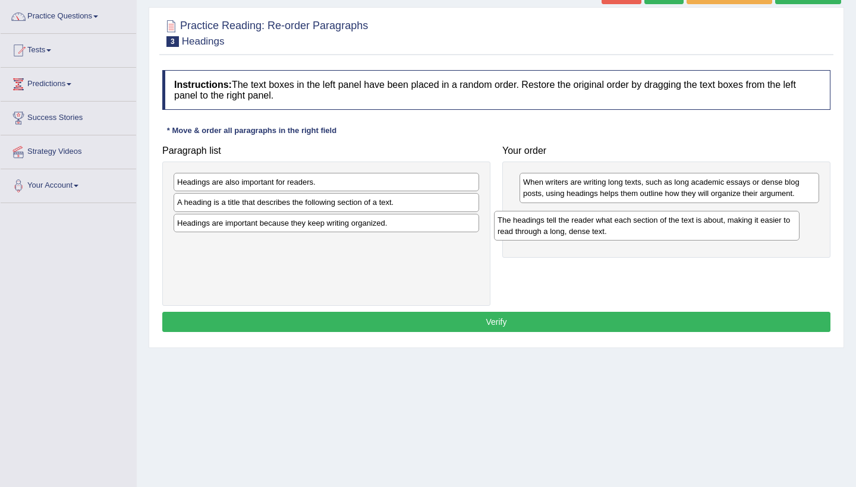
drag, startPoint x: 298, startPoint y: 251, endPoint x: 619, endPoint y: 225, distance: 322.6
click at [619, 225] on div "The headings tell the reader what each section of the text is about, making it …" at bounding box center [647, 226] width 306 height 30
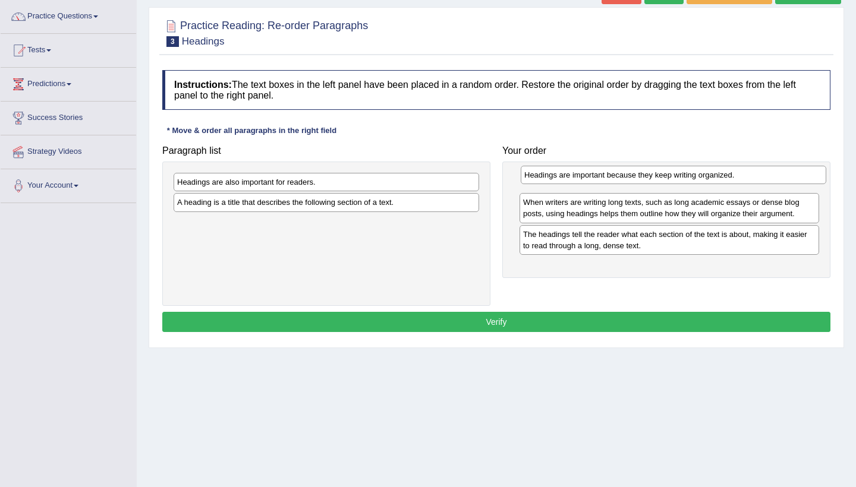
drag, startPoint x: 300, startPoint y: 224, endPoint x: 646, endPoint y: 177, distance: 349.0
click at [646, 177] on div "Headings are important because they keep writing organized." at bounding box center [674, 175] width 306 height 18
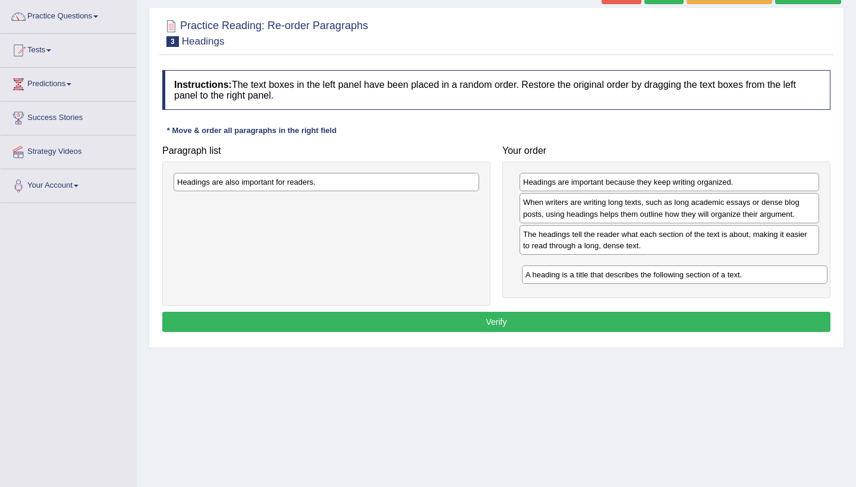
drag, startPoint x: 289, startPoint y: 203, endPoint x: 638, endPoint y: 275, distance: 355.8
click at [638, 275] on div "A heading is a title that describes the following section of a text." at bounding box center [675, 275] width 306 height 18
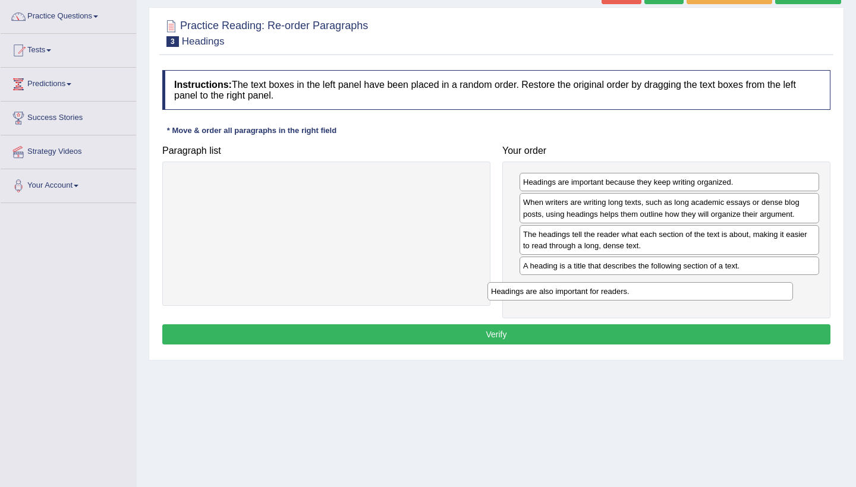
drag, startPoint x: 316, startPoint y: 185, endPoint x: 635, endPoint y: 291, distance: 336.5
click at [635, 292] on div "Headings are also important for readers." at bounding box center [640, 291] width 306 height 18
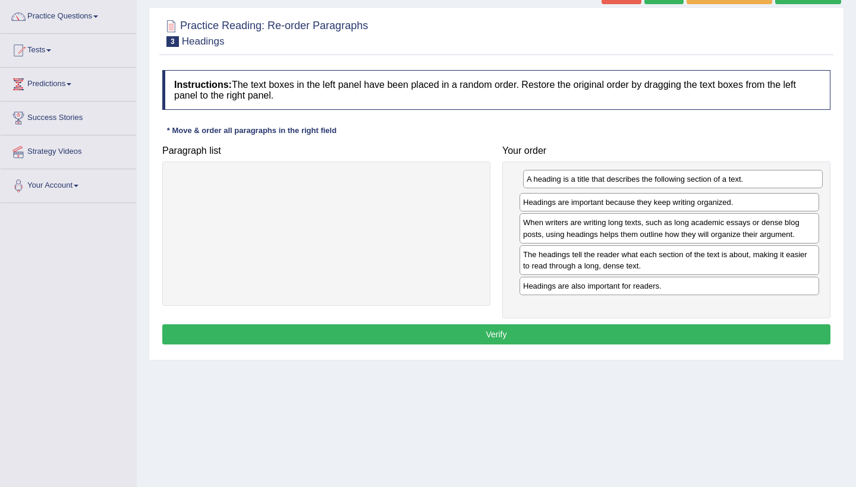
drag, startPoint x: 625, startPoint y: 267, endPoint x: 628, endPoint y: 182, distance: 85.6
click at [628, 182] on div "A heading is a title that describes the following section of a text." at bounding box center [673, 179] width 300 height 18
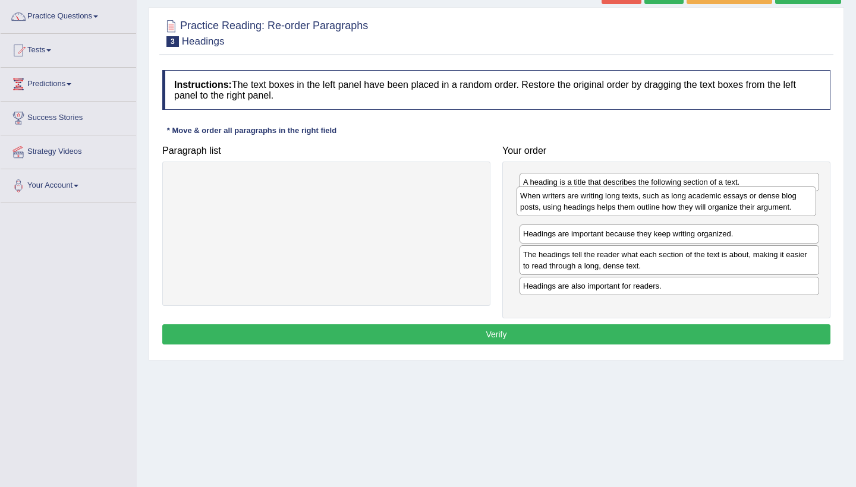
drag, startPoint x: 600, startPoint y: 232, endPoint x: 597, endPoint y: 207, distance: 25.1
click at [597, 207] on div "When writers are writing long texts, such as long academic essays or dense blog…" at bounding box center [667, 202] width 300 height 30
click at [562, 331] on button "Verify" at bounding box center [496, 335] width 668 height 20
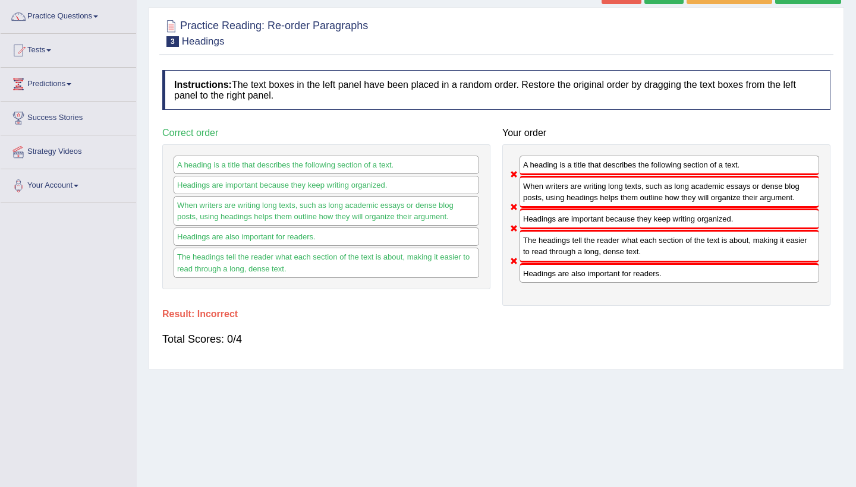
drag, startPoint x: 624, startPoint y: 221, endPoint x: 622, endPoint y: 177, distance: 43.5
click at [622, 177] on div "A heading is a title that describes the following section of a text. When write…" at bounding box center [666, 225] width 328 height 162
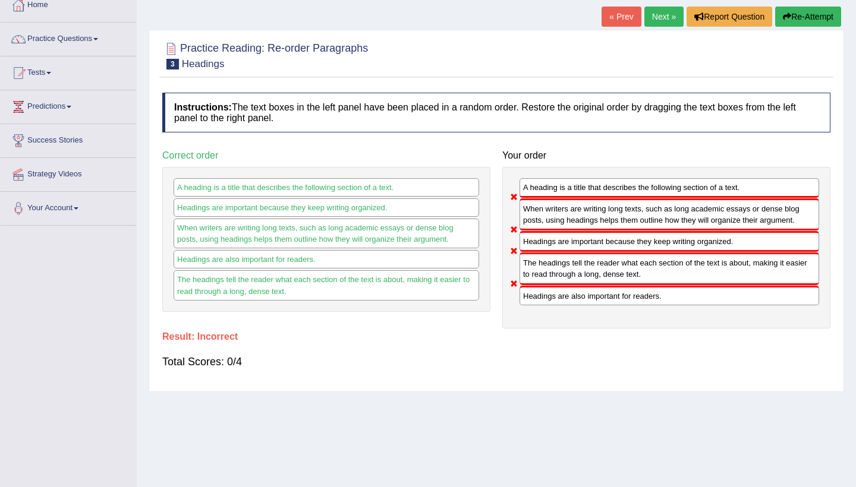
click at [813, 15] on button "Re-Attempt" at bounding box center [808, 17] width 66 height 20
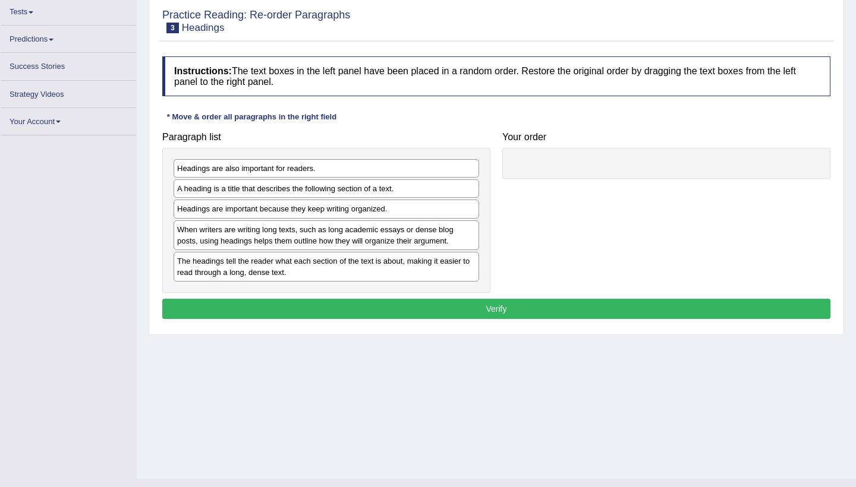
scroll to position [117, 0]
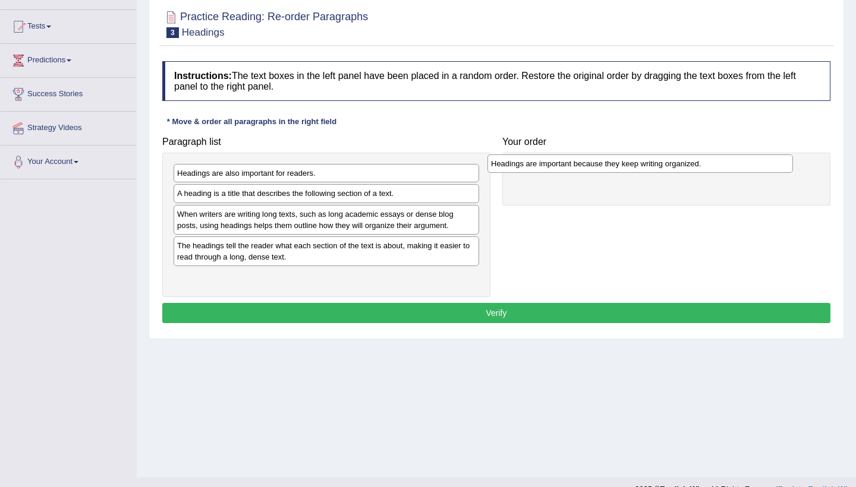
drag, startPoint x: 280, startPoint y: 218, endPoint x: 594, endPoint y: 168, distance: 317.8
click at [594, 168] on div "Headings are important because they keep writing organized." at bounding box center [640, 164] width 306 height 18
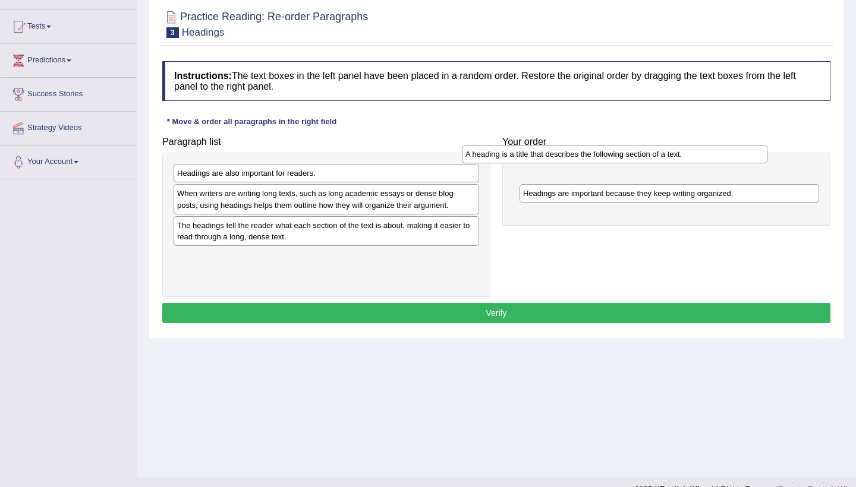
drag, startPoint x: 376, startPoint y: 198, endPoint x: 676, endPoint y: 166, distance: 302.4
click at [676, 163] on div "A heading is a title that describes the following section of a text." at bounding box center [615, 154] width 306 height 18
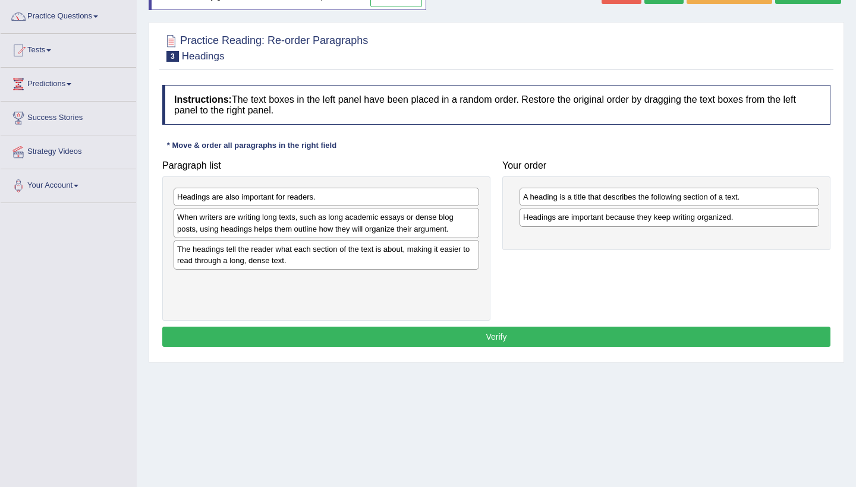
scroll to position [92, 0]
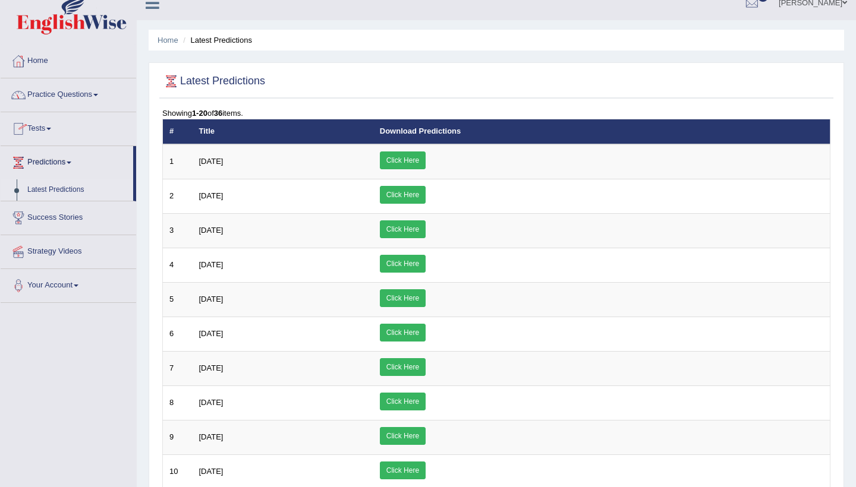
scroll to position [16, 0]
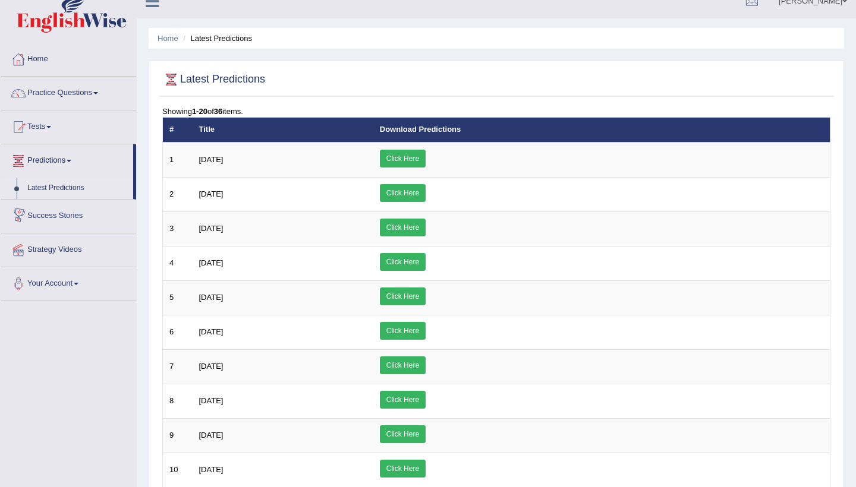
click at [53, 218] on link "Success Stories" at bounding box center [69, 215] width 136 height 30
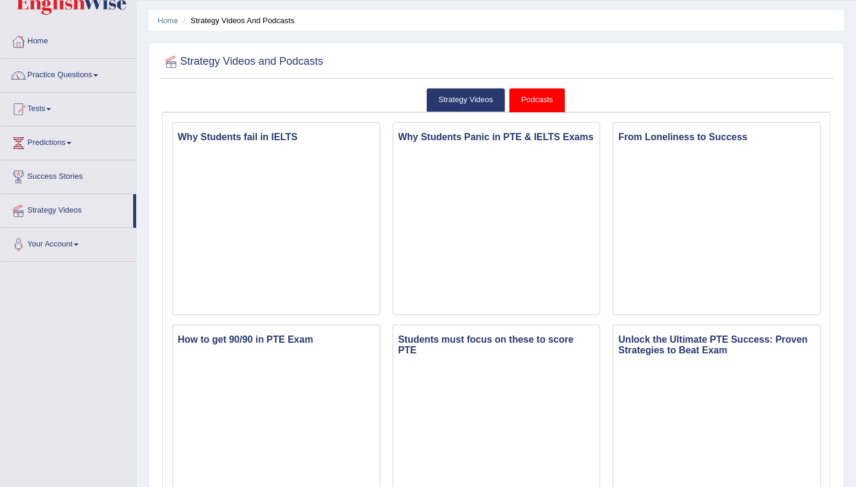
scroll to position [37, 0]
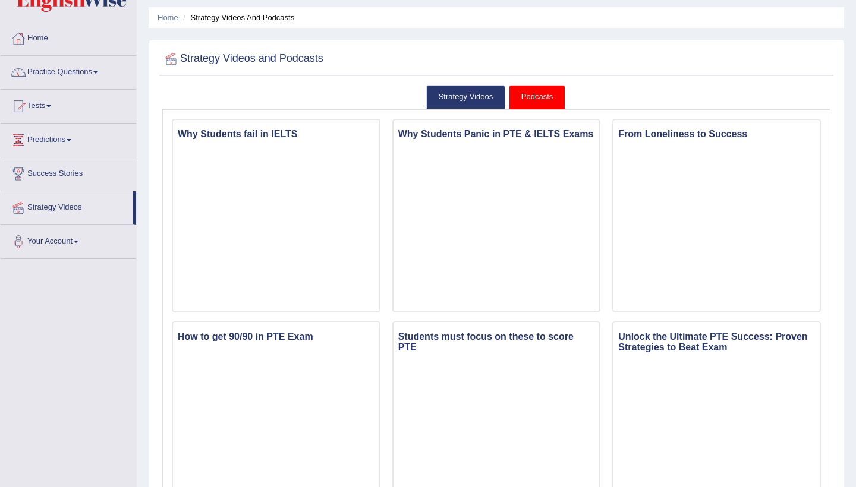
click at [67, 241] on link "Your Account" at bounding box center [69, 240] width 136 height 30
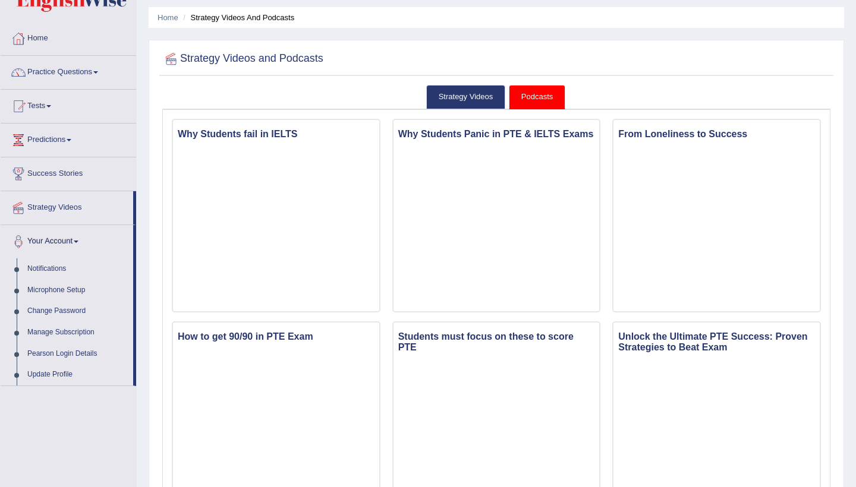
scroll to position [0, 0]
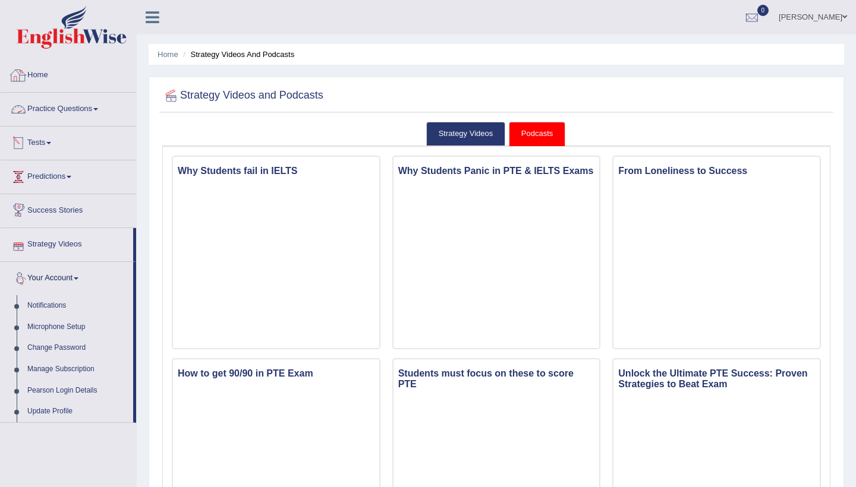
click at [47, 81] on link "Home" at bounding box center [69, 74] width 136 height 30
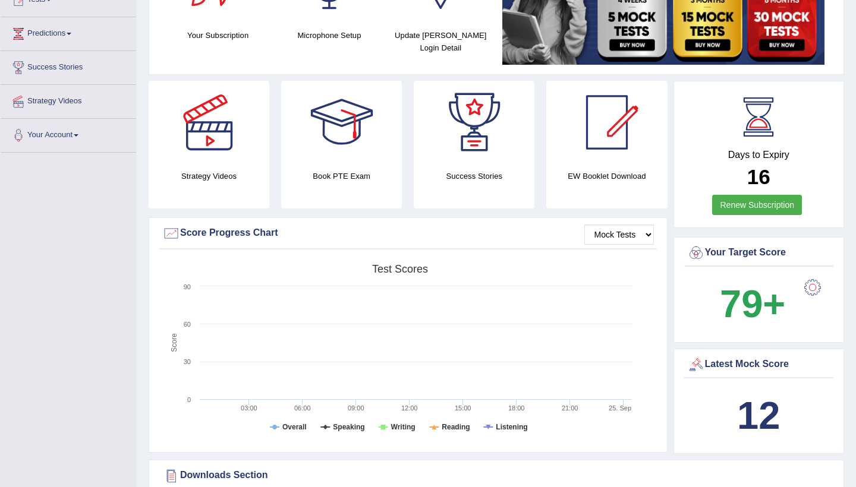
scroll to position [144, 0]
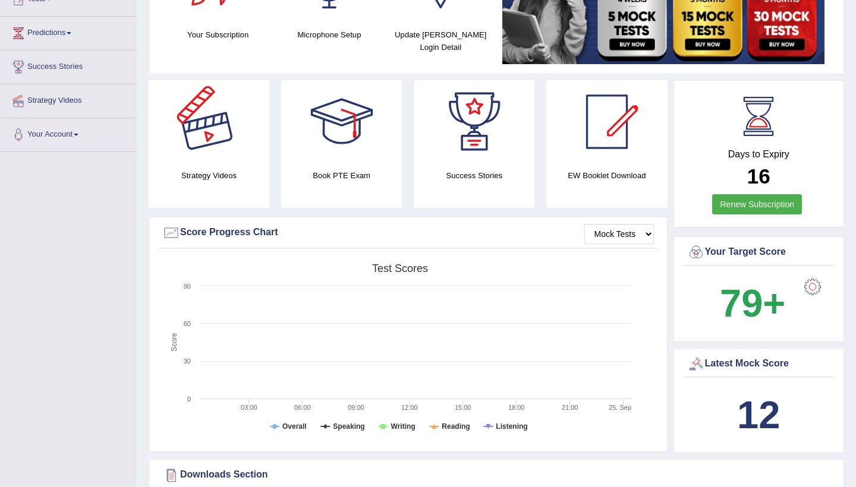
click at [218, 147] on div at bounding box center [209, 121] width 83 height 83
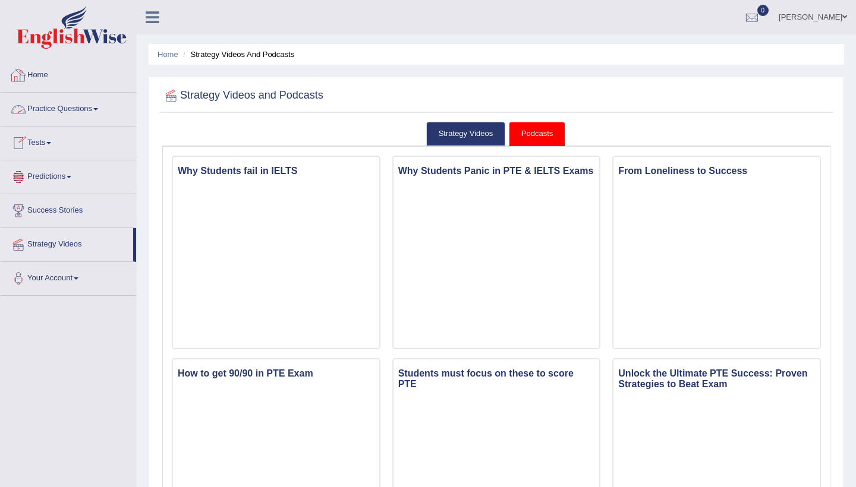
click at [46, 74] on link "Home" at bounding box center [69, 74] width 136 height 30
